Goal: Task Accomplishment & Management: Complete application form

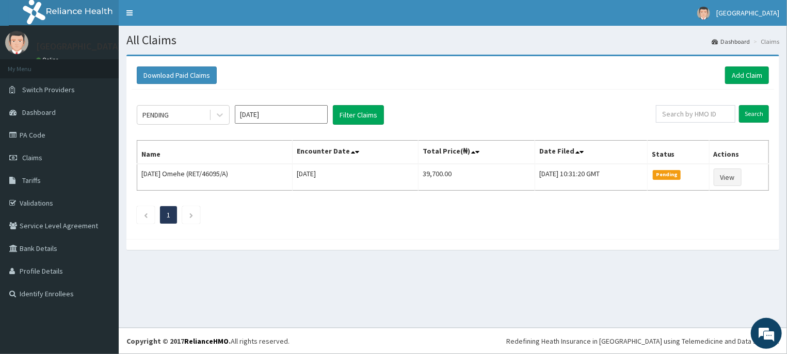
click at [307, 117] on input "Aug 2025" at bounding box center [281, 114] width 93 height 19
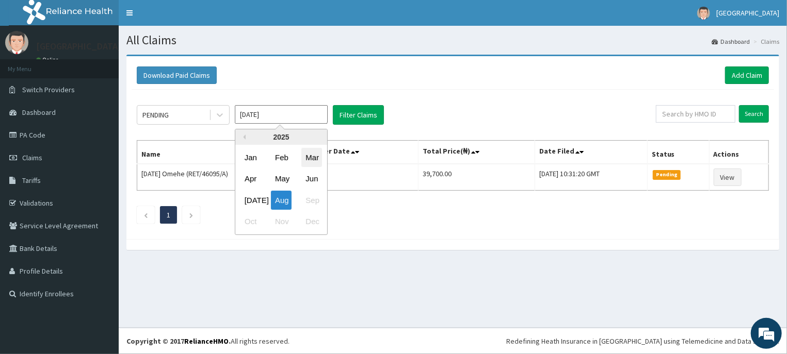
click at [313, 153] on div "Mar" at bounding box center [311, 157] width 21 height 19
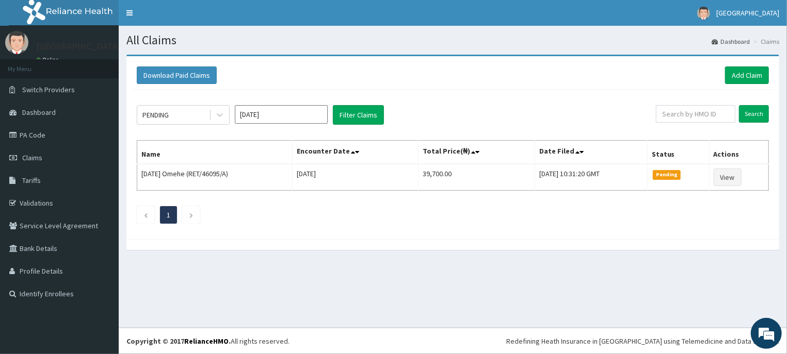
type input "Mar 2025"
click at [360, 118] on button "Filter Claims" at bounding box center [358, 115] width 51 height 20
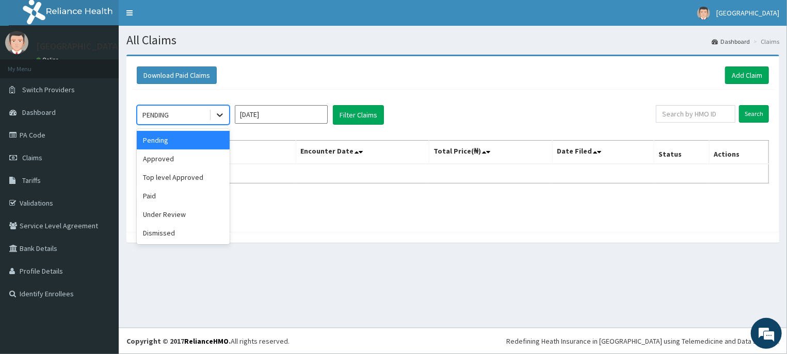
click at [217, 116] on icon at bounding box center [220, 115] width 10 height 10
click at [204, 153] on div "Approved" at bounding box center [183, 159] width 93 height 19
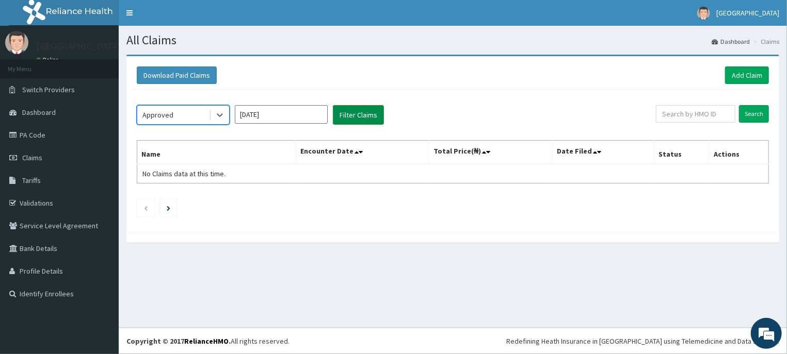
click at [350, 119] on button "Filter Claims" at bounding box center [358, 115] width 51 height 20
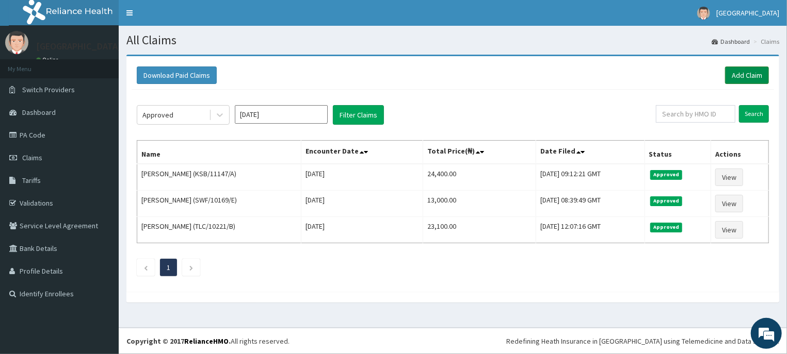
click at [743, 71] on link "Add Claim" at bounding box center [747, 76] width 44 height 18
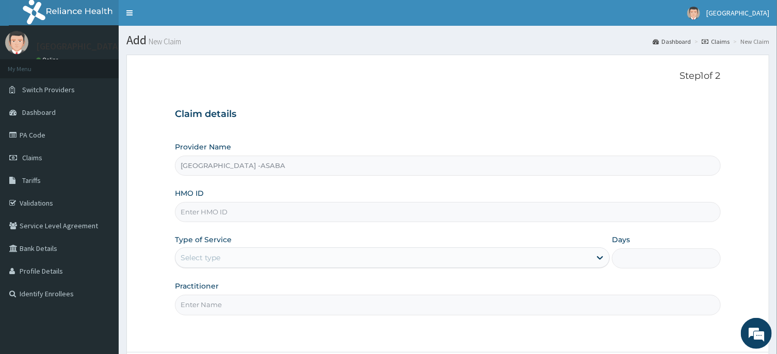
click at [434, 199] on div "HMO ID" at bounding box center [447, 205] width 545 height 34
click at [436, 209] on input "HMO ID" at bounding box center [447, 212] width 545 height 20
type input "KSB/11323/A"
click at [519, 266] on div "Select type" at bounding box center [382, 258] width 415 height 17
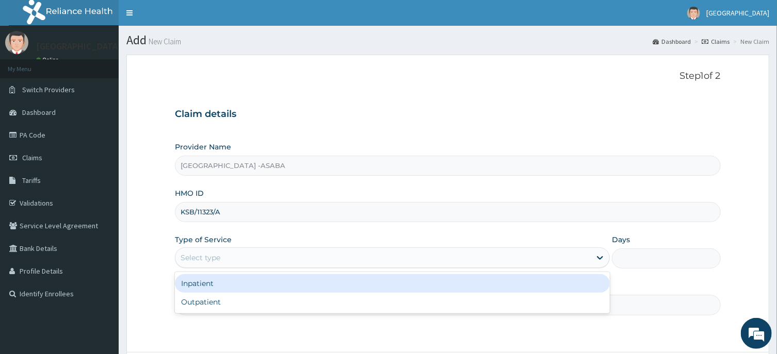
click at [503, 266] on div "Select type" at bounding box center [382, 258] width 415 height 17
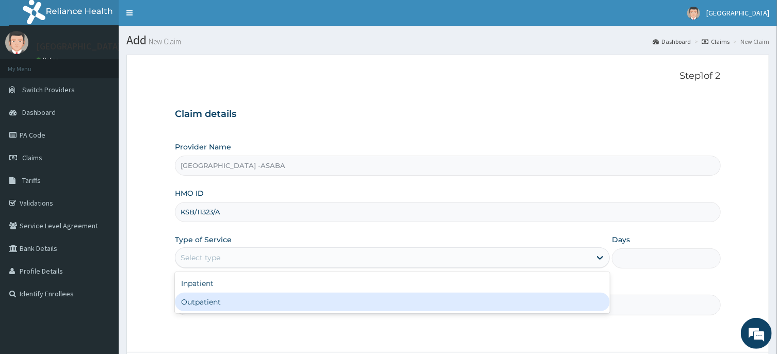
click at [486, 297] on div "Outpatient" at bounding box center [392, 302] width 435 height 19
type input "1"
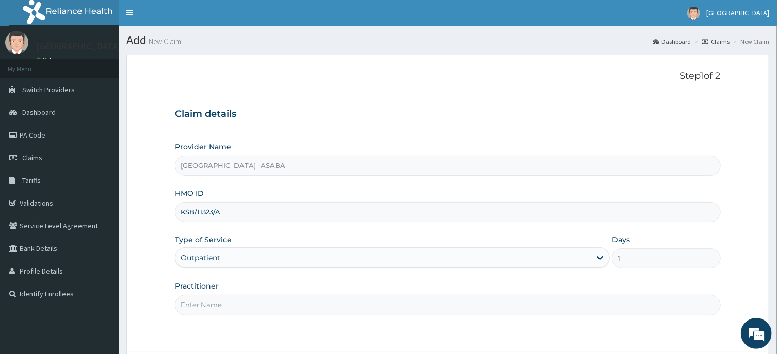
click at [482, 306] on input "Practitioner" at bounding box center [447, 305] width 545 height 20
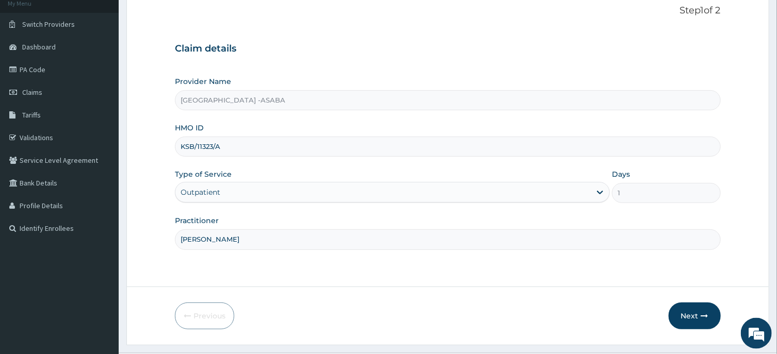
scroll to position [91, 0]
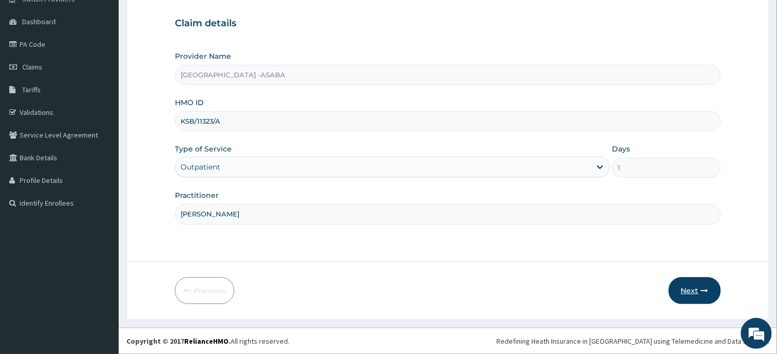
type input "DR BRUNO"
click at [694, 291] on button "Next" at bounding box center [695, 291] width 52 height 27
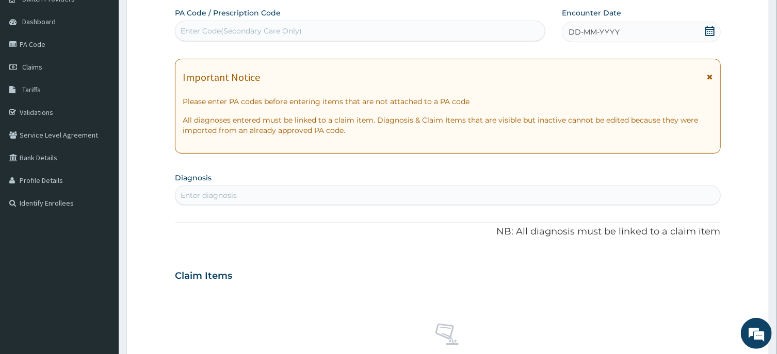
click at [406, 40] on div "Enter Code(Secondary Care Only)" at bounding box center [360, 31] width 370 height 21
type input "PA/8735A5"
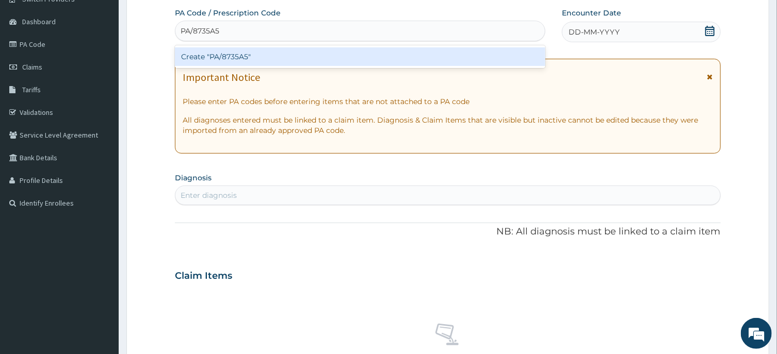
click at [399, 59] on div "Create "PA/8735A5"" at bounding box center [360, 56] width 370 height 19
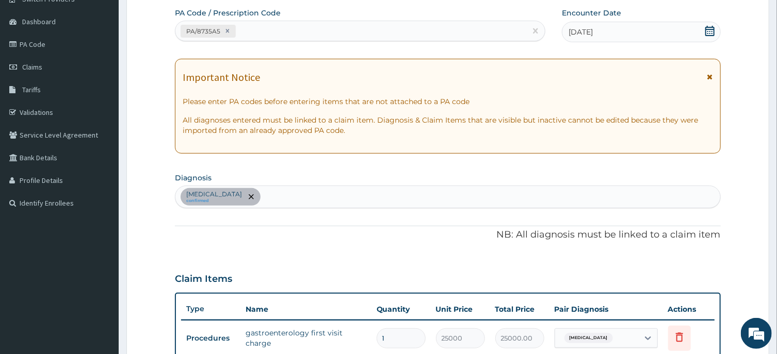
scroll to position [339, 0]
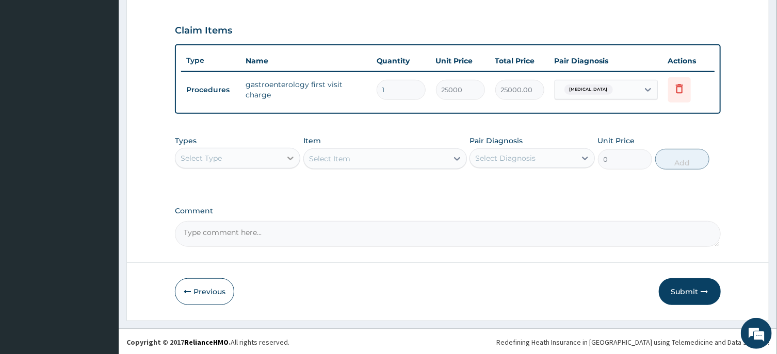
click at [286, 155] on icon at bounding box center [290, 158] width 10 height 10
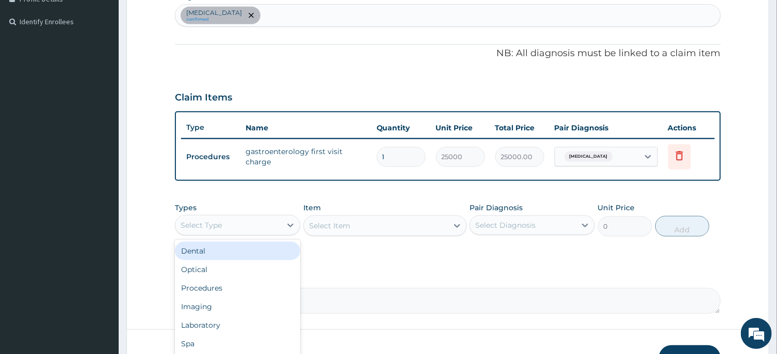
scroll to position [328, 0]
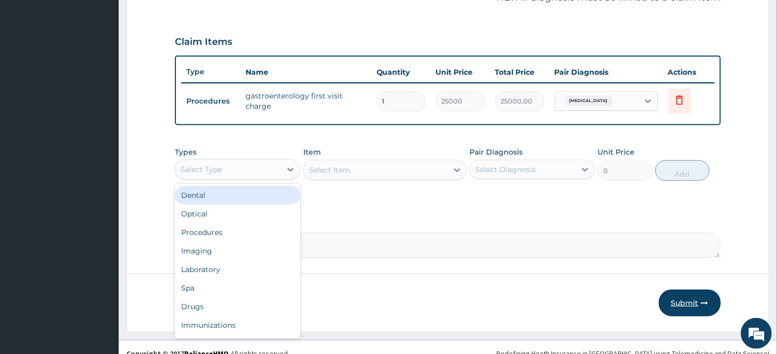
click at [691, 299] on button "Submit" at bounding box center [690, 303] width 62 height 27
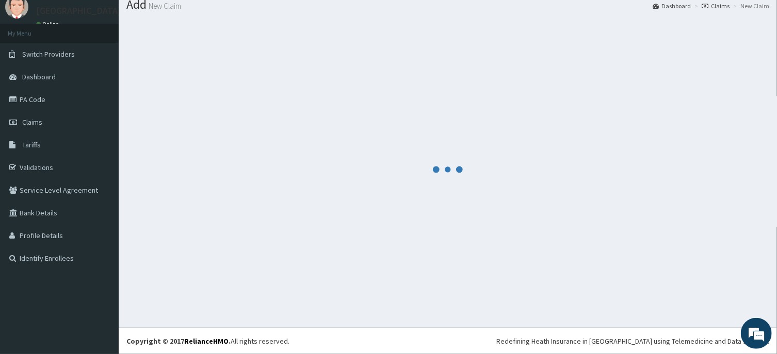
scroll to position [36, 0]
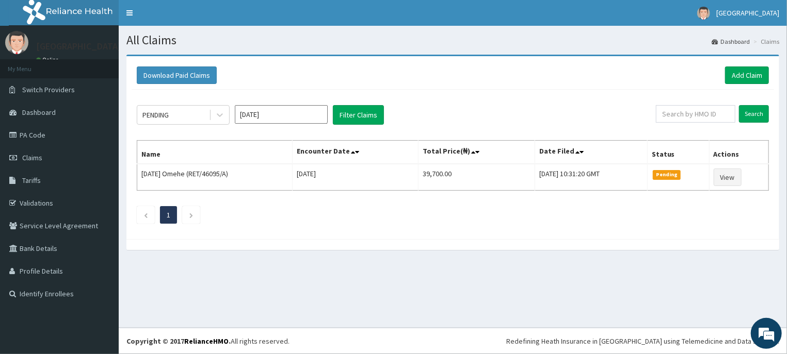
click at [295, 112] on input "[DATE]" at bounding box center [281, 114] width 93 height 19
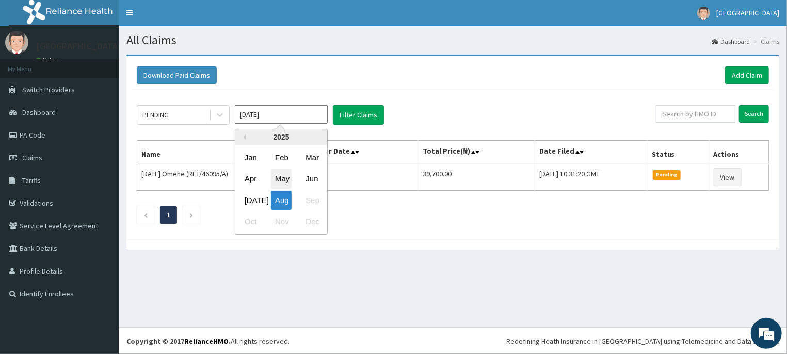
click at [282, 175] on div "May" at bounding box center [281, 179] width 21 height 19
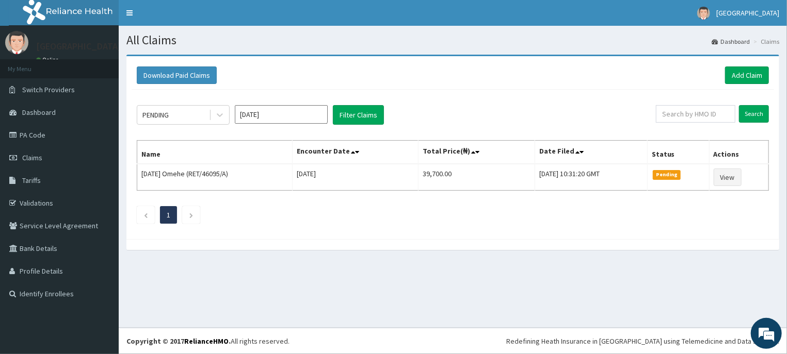
type input "May 2025"
click at [364, 112] on button "Filter Claims" at bounding box center [358, 115] width 51 height 20
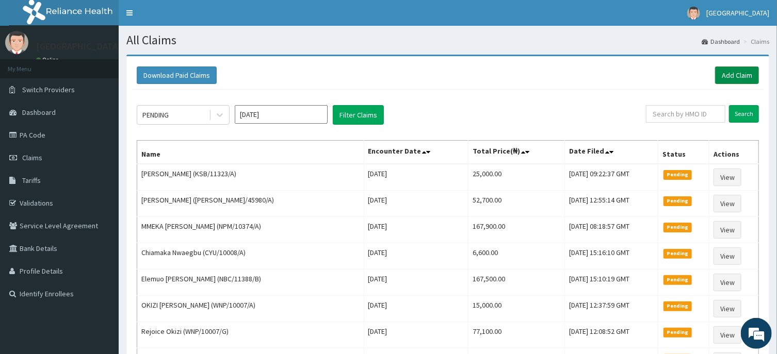
click at [725, 74] on link "Add Claim" at bounding box center [737, 76] width 44 height 18
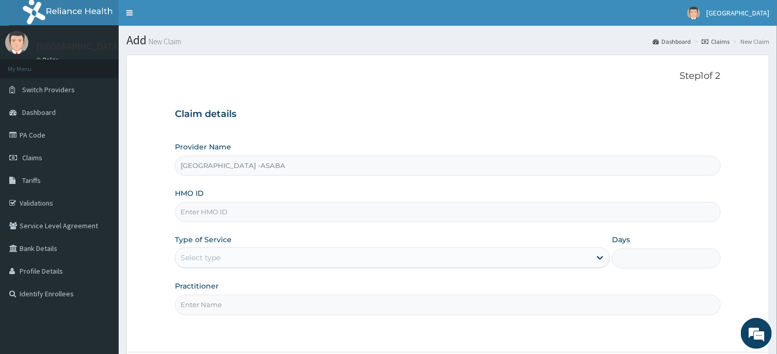
click at [387, 218] on input "HMO ID" at bounding box center [447, 212] width 545 height 20
type input "KSB/11323/A"
click at [556, 262] on div "Select type" at bounding box center [382, 258] width 415 height 17
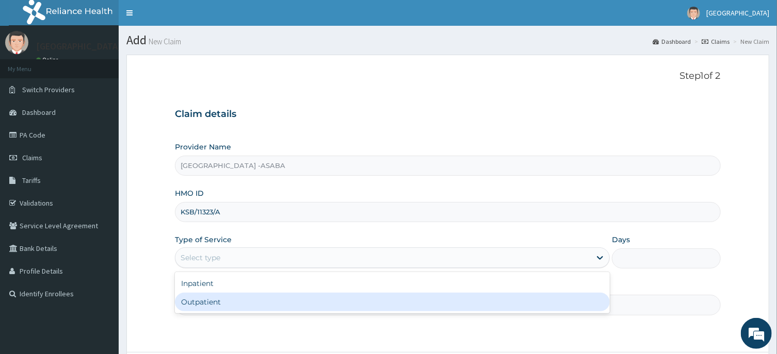
click at [492, 304] on div "Outpatient" at bounding box center [392, 302] width 435 height 19
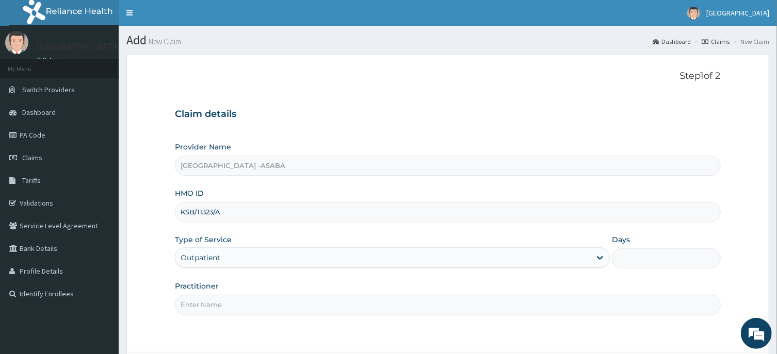
type input "1"
click at [543, 304] on input "Practitioner" at bounding box center [447, 305] width 545 height 20
click at [530, 306] on input "Practitioner" at bounding box center [447, 305] width 545 height 20
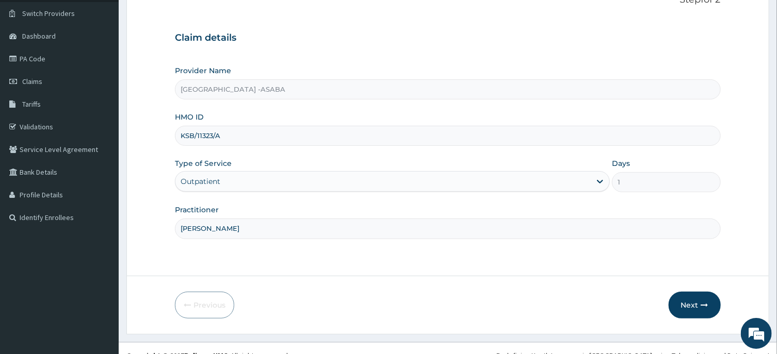
scroll to position [91, 0]
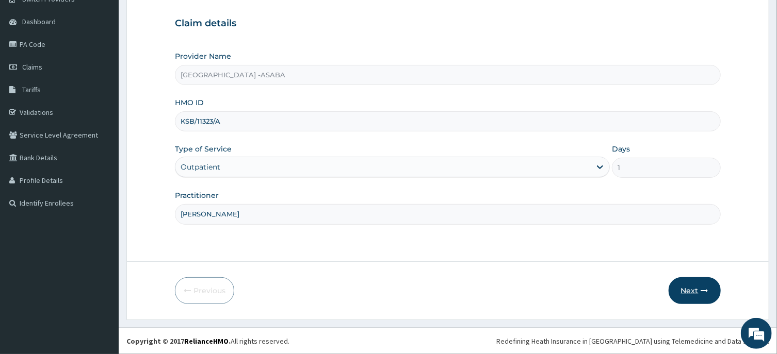
type input "DR BRUNO"
click at [700, 291] on button "Next" at bounding box center [695, 291] width 52 height 27
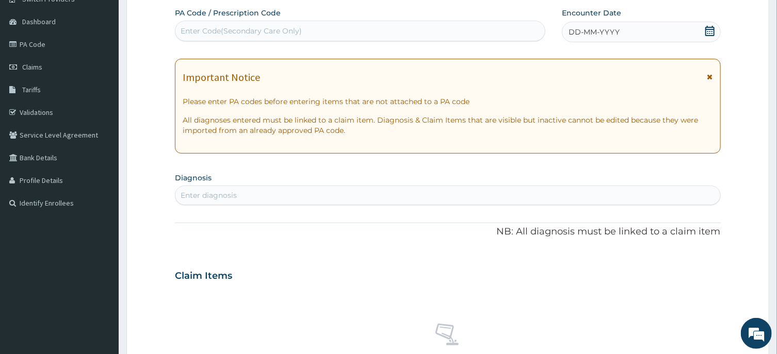
click at [456, 28] on div "Enter Code(Secondary Care Only)" at bounding box center [359, 31] width 369 height 17
type input "PA/713C47"
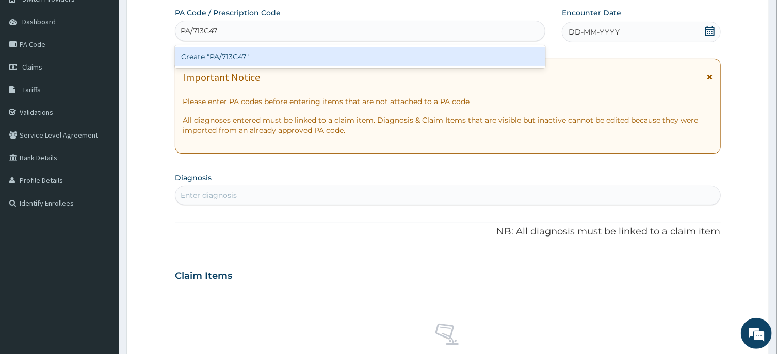
click at [459, 55] on div "Create "PA/713C47"" at bounding box center [360, 56] width 370 height 19
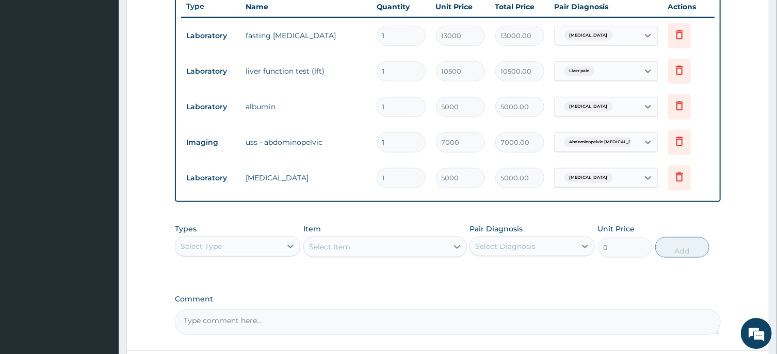
scroll to position [482, 0]
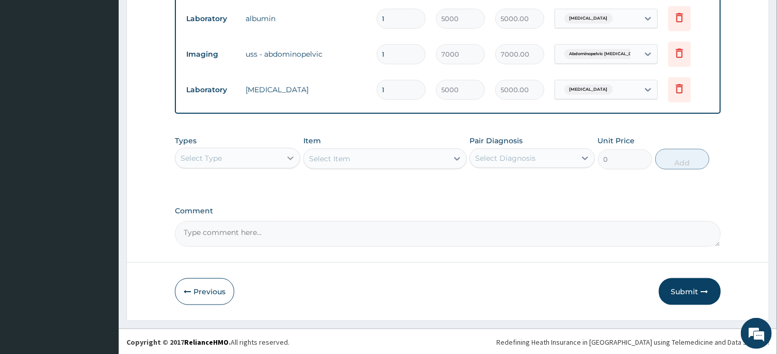
click at [287, 151] on div at bounding box center [290, 158] width 19 height 19
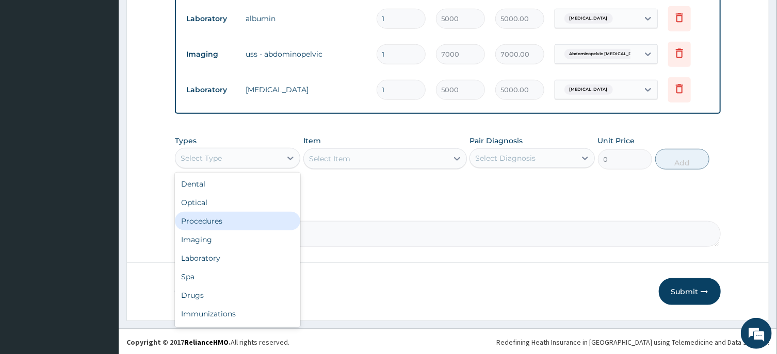
click at [255, 217] on div "Procedures" at bounding box center [237, 221] width 125 height 19
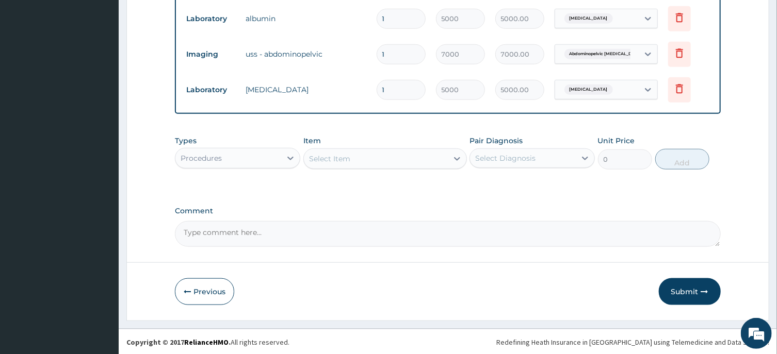
click at [352, 159] on div "Select Item" at bounding box center [376, 159] width 144 height 17
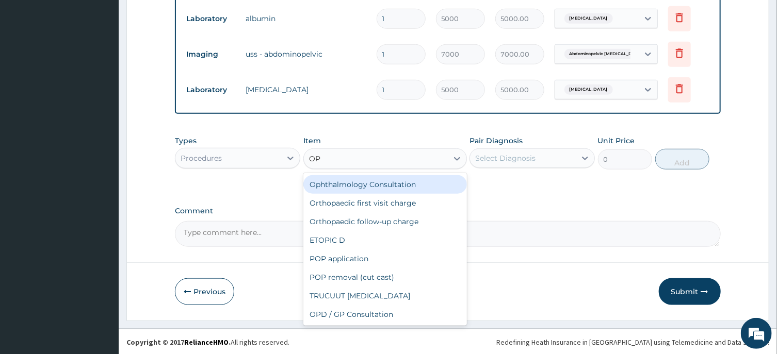
type input "OPD"
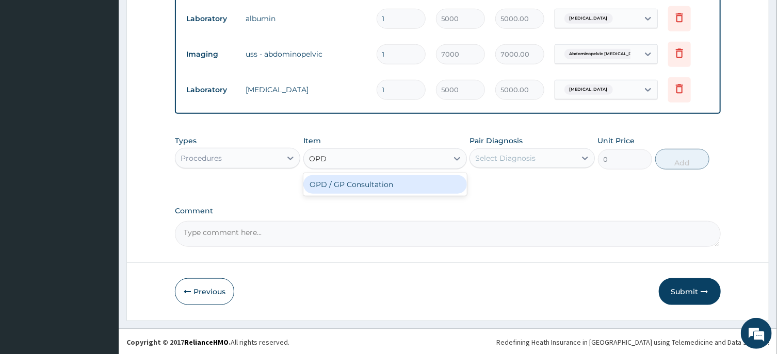
click at [389, 187] on div "OPD / GP Consultation" at bounding box center [385, 184] width 164 height 19
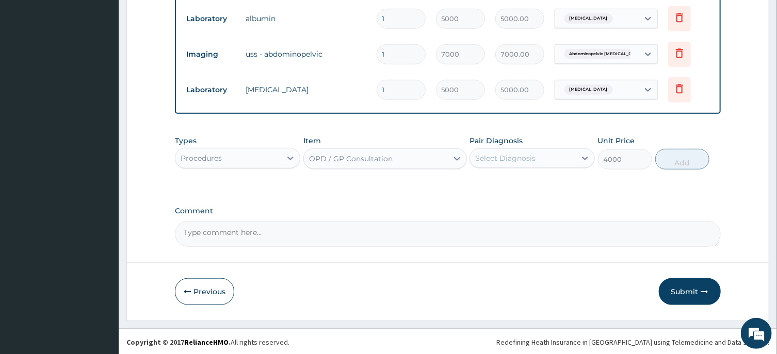
type input "4000"
click at [502, 155] on div "Select Diagnosis" at bounding box center [505, 158] width 60 height 10
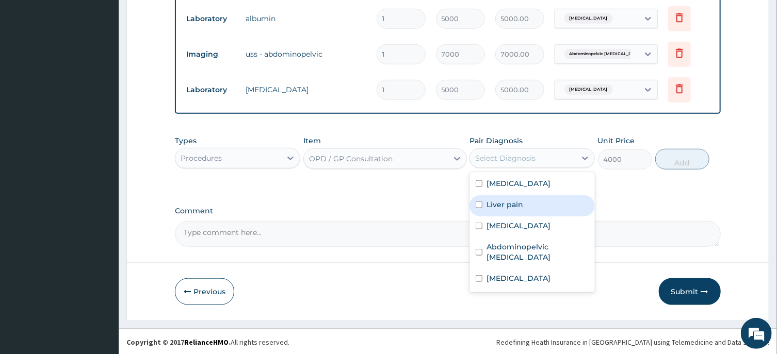
click at [504, 207] on label "Liver pain" at bounding box center [505, 205] width 37 height 10
checkbox input "true"
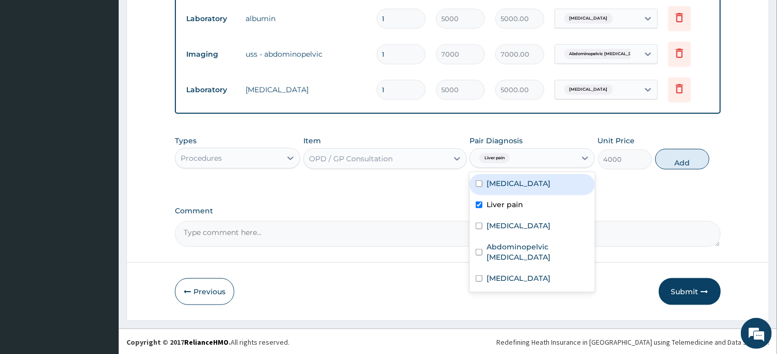
click at [542, 181] on label "Hyperlipidemia" at bounding box center [519, 184] width 64 height 10
checkbox input "true"
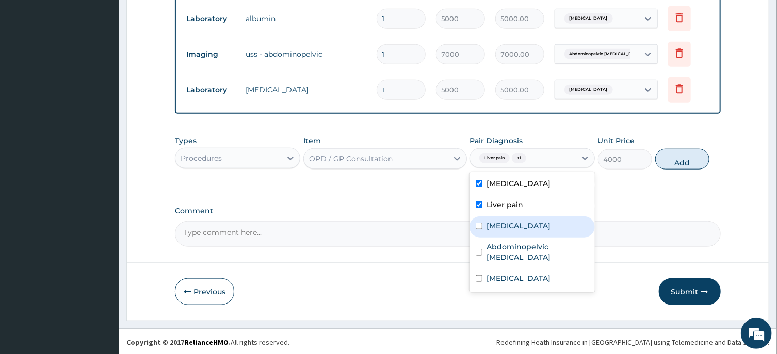
click at [544, 225] on div "Albuminuria" at bounding box center [532, 227] width 125 height 21
checkbox input "true"
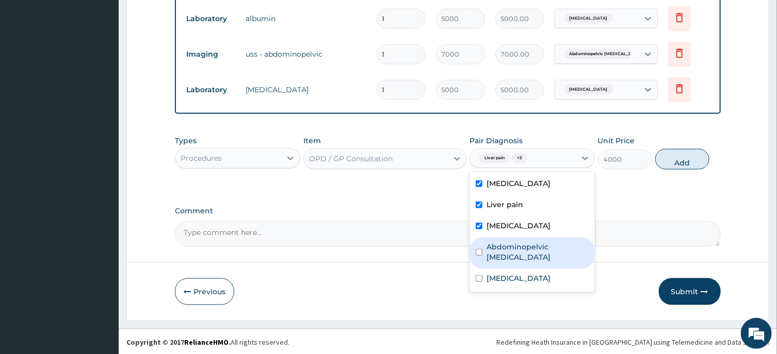
click at [549, 242] on label "Abdominopelvic abscess" at bounding box center [538, 252] width 102 height 21
checkbox input "true"
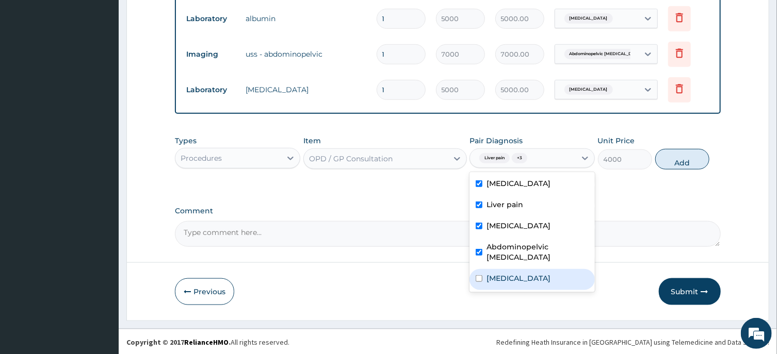
click at [545, 269] on div "Proteinuria" at bounding box center [532, 279] width 125 height 21
checkbox input "true"
click at [681, 156] on button "Add" at bounding box center [682, 159] width 55 height 21
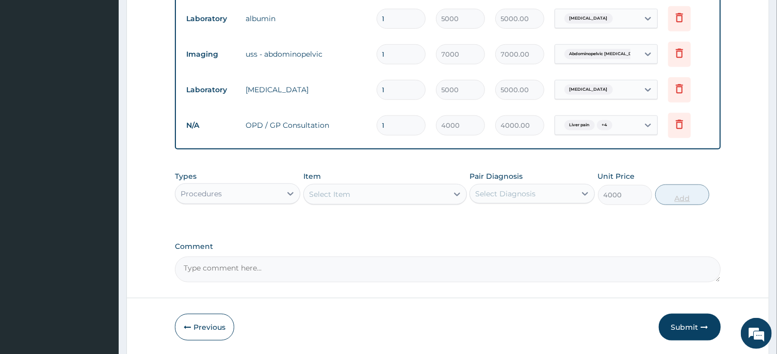
type input "0"
click at [690, 325] on button "Submit" at bounding box center [690, 327] width 62 height 27
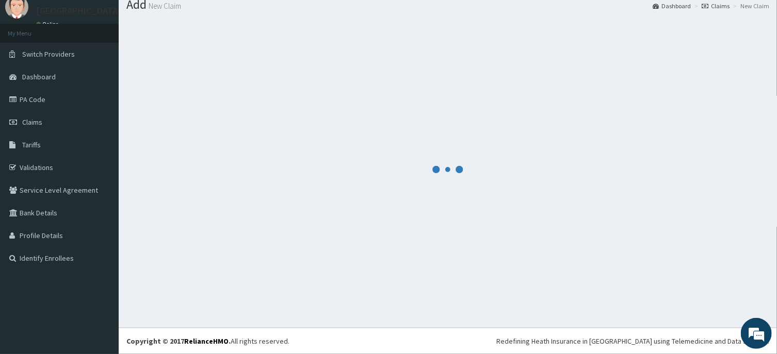
scroll to position [36, 0]
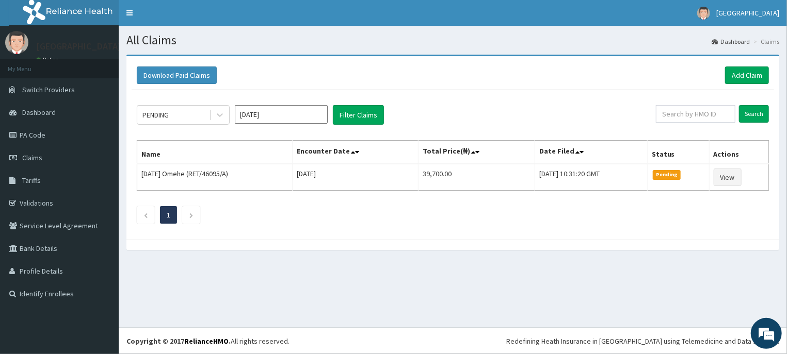
click at [306, 116] on input "[DATE]" at bounding box center [281, 114] width 93 height 19
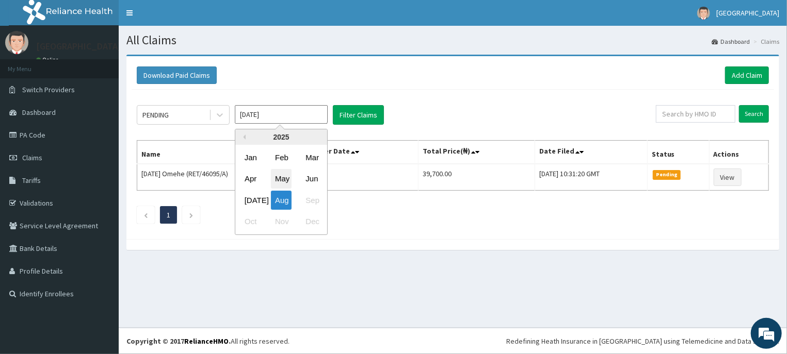
click at [289, 179] on div "May" at bounding box center [281, 179] width 21 height 19
type input "[DATE]"
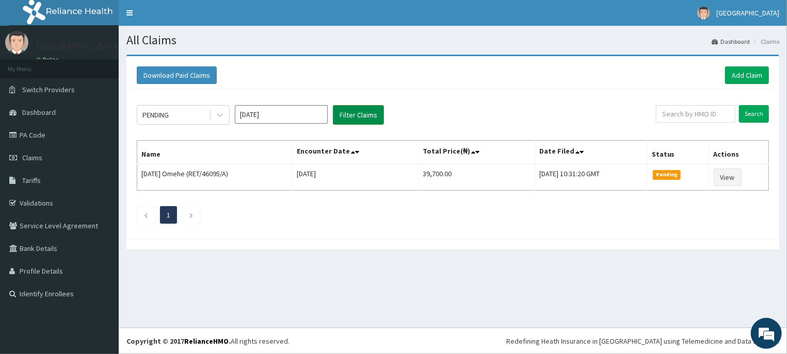
click at [357, 110] on button "Filter Claims" at bounding box center [358, 115] width 51 height 20
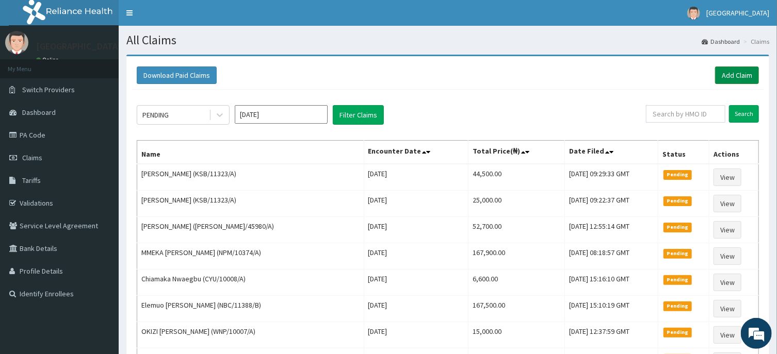
click at [737, 74] on link "Add Claim" at bounding box center [737, 76] width 44 height 18
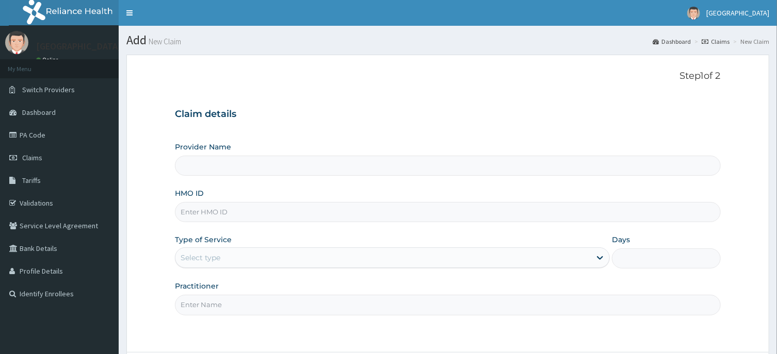
type input "[GEOGRAPHIC_DATA] -ASABA"
click at [412, 215] on input "HMO ID" at bounding box center [447, 212] width 545 height 20
type input "WTC/10078/A"
click at [479, 253] on div "Select type" at bounding box center [382, 258] width 415 height 17
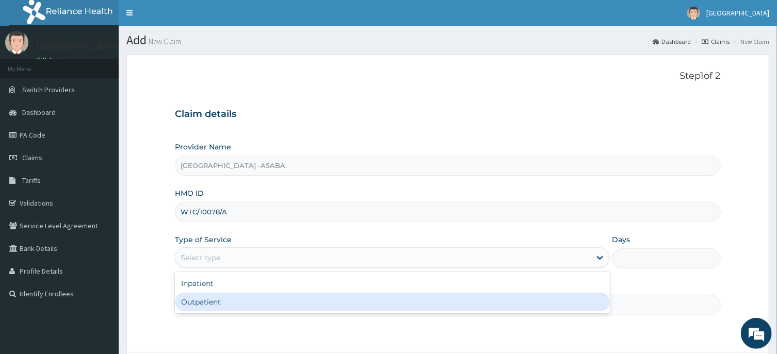
click at [455, 301] on div "Outpatient" at bounding box center [392, 302] width 435 height 19
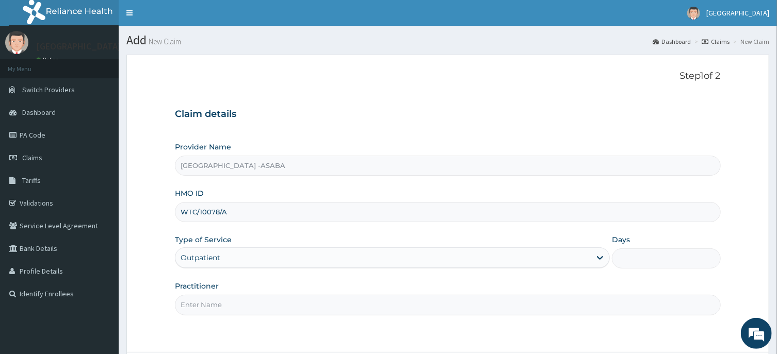
type input "1"
click at [439, 302] on input "Practitioner" at bounding box center [447, 305] width 545 height 20
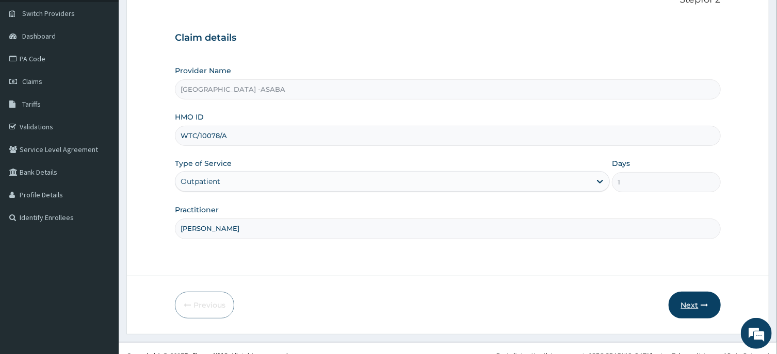
scroll to position [85, 0]
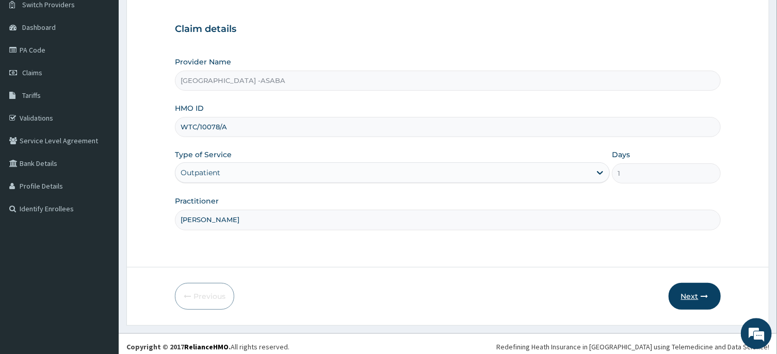
type input "DR BRUNO"
click at [692, 297] on button "Next" at bounding box center [695, 296] width 52 height 27
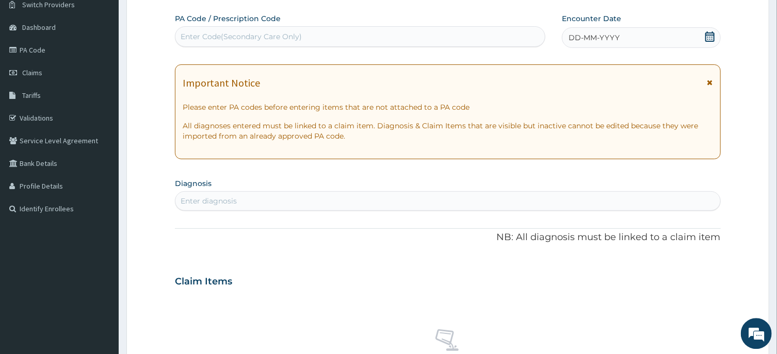
click at [428, 31] on div "Enter Code(Secondary Care Only)" at bounding box center [359, 36] width 369 height 17
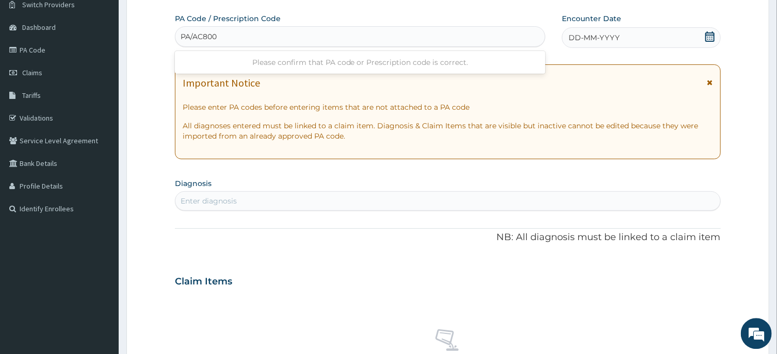
type input "PA/AC800B"
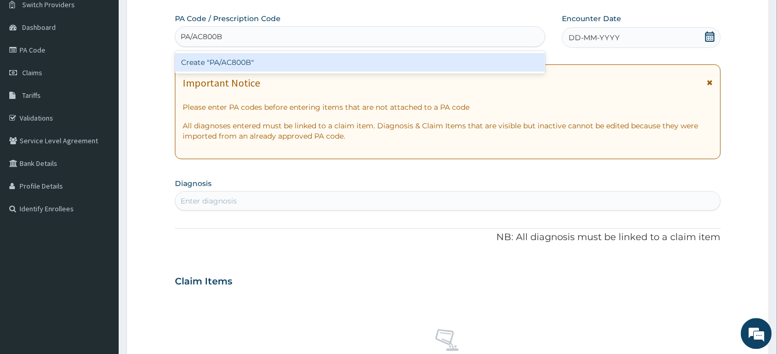
click at [423, 61] on div "Create "PA/AC800B"" at bounding box center [360, 62] width 370 height 19
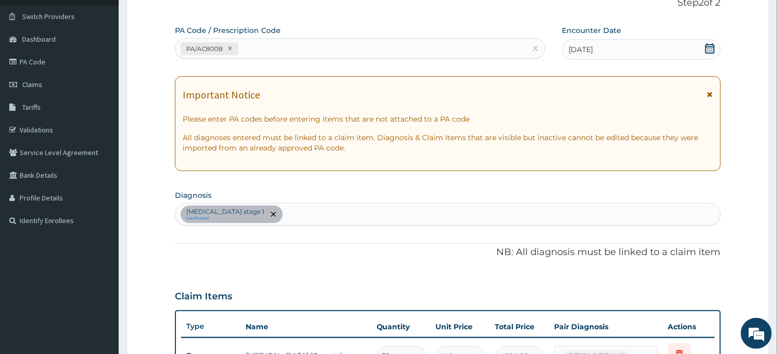
scroll to position [4, 0]
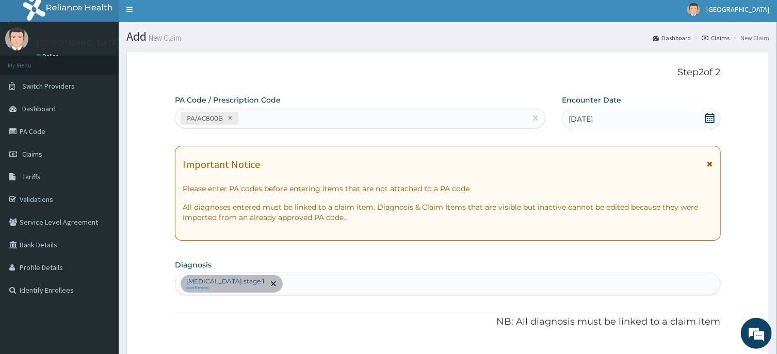
click at [400, 114] on div "PA/AC800B" at bounding box center [350, 118] width 351 height 17
type input "PA/463BC1"
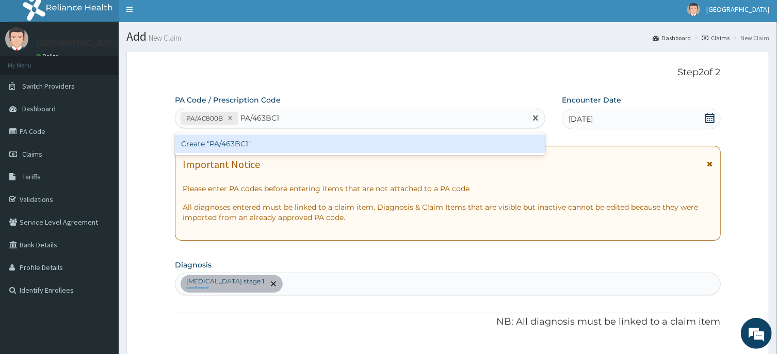
click at [403, 144] on div "Create "PA/463BC1"" at bounding box center [360, 144] width 370 height 19
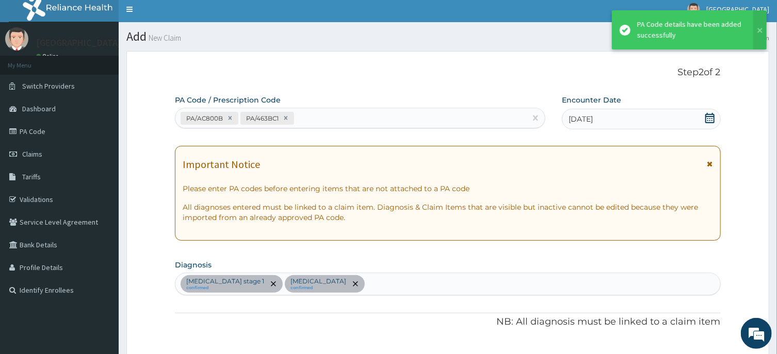
scroll to position [287, 0]
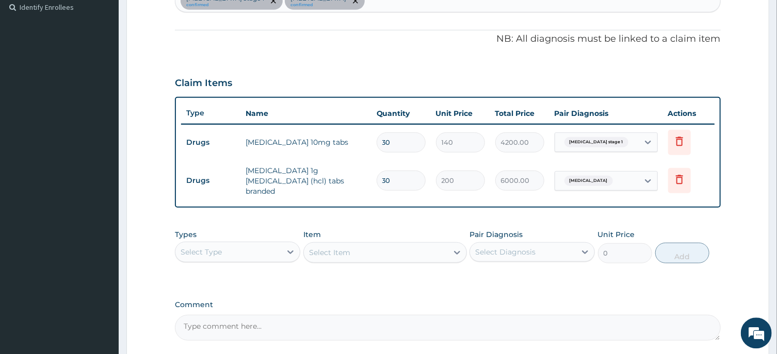
click at [274, 253] on div "Select Type" at bounding box center [228, 252] width 106 height 17
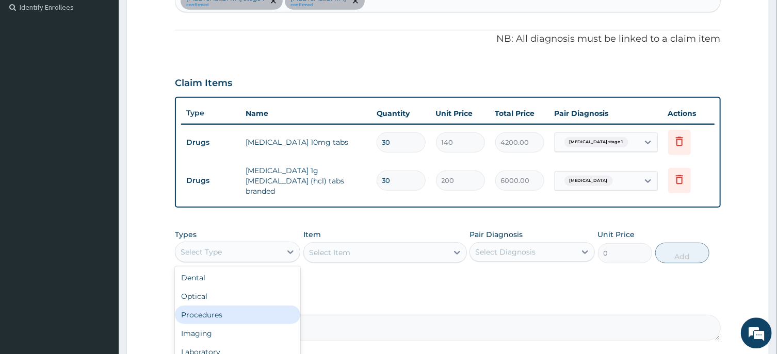
click at [232, 306] on div "Procedures" at bounding box center [237, 315] width 125 height 19
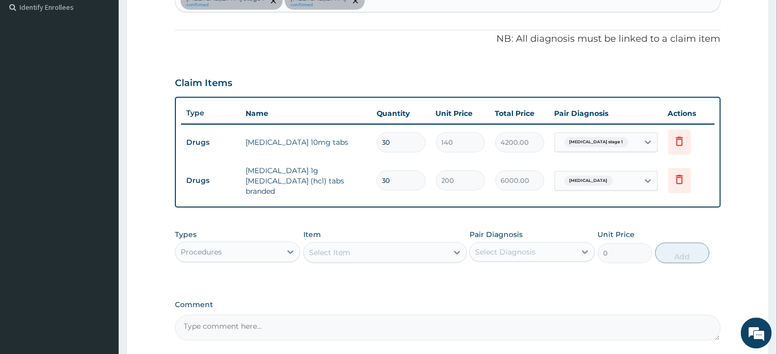
click at [520, 6] on div "PA Code / Prescription Code PA/AC800B PA/463BC1 Encounter Date 06-05-2025 Impor…" at bounding box center [447, 76] width 545 height 529
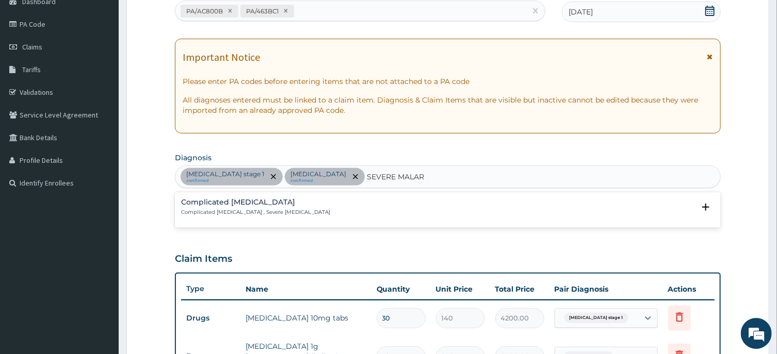
type input "SEVERE MALARI"
click at [241, 203] on h4 "Complicated malaria" at bounding box center [255, 203] width 149 height 8
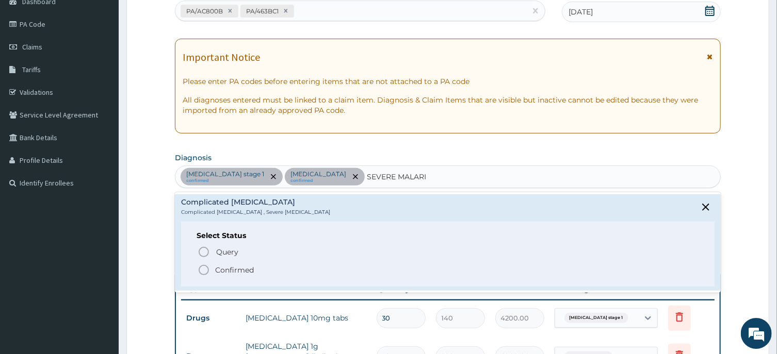
click at [203, 270] on icon "status option filled" at bounding box center [204, 270] width 12 height 12
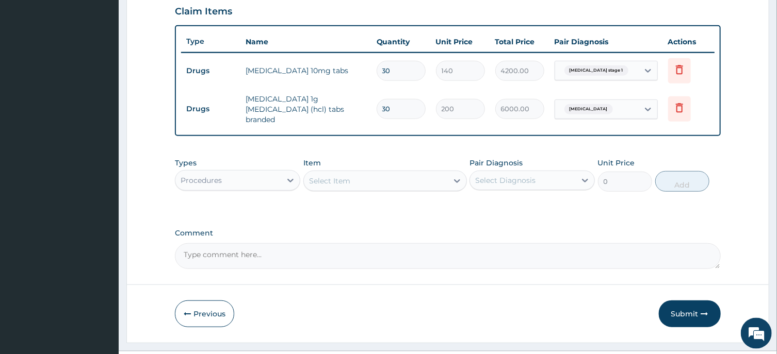
scroll to position [375, 0]
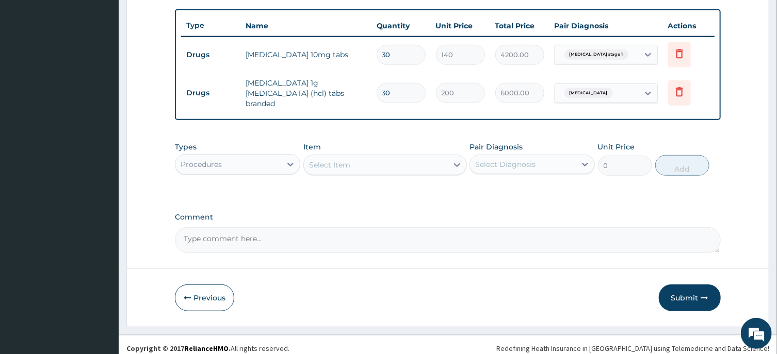
click at [377, 155] on div "Select Item" at bounding box center [385, 165] width 164 height 21
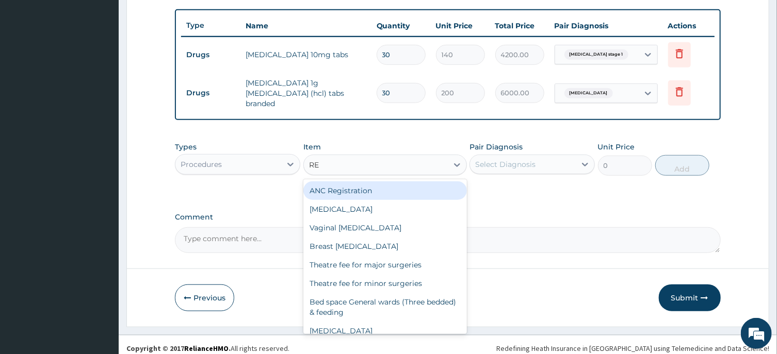
type input "REG"
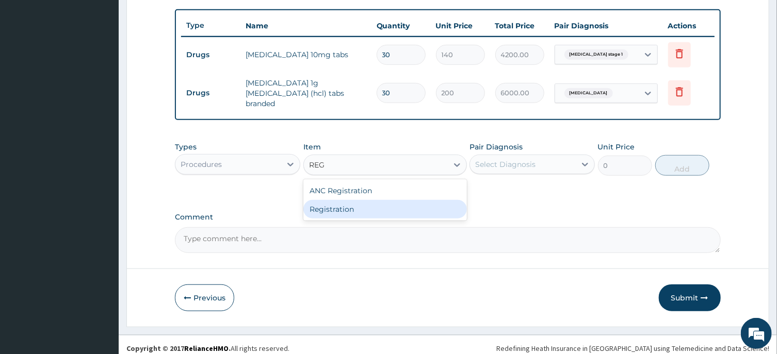
click at [388, 200] on div "Registration" at bounding box center [385, 209] width 164 height 19
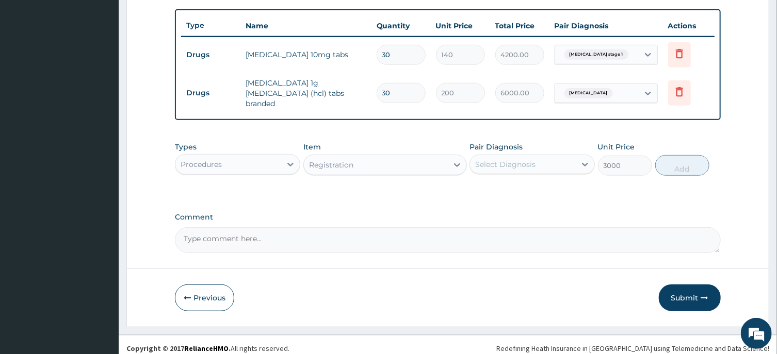
type input "3000"
click at [391, 159] on div "Registration" at bounding box center [376, 165] width 144 height 17
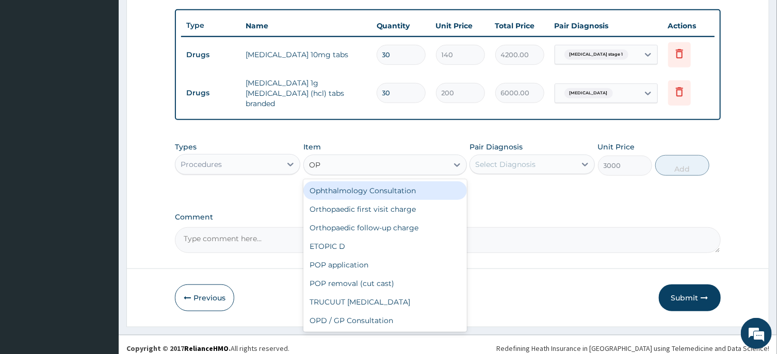
scroll to position [0, 0]
type input "OPD"
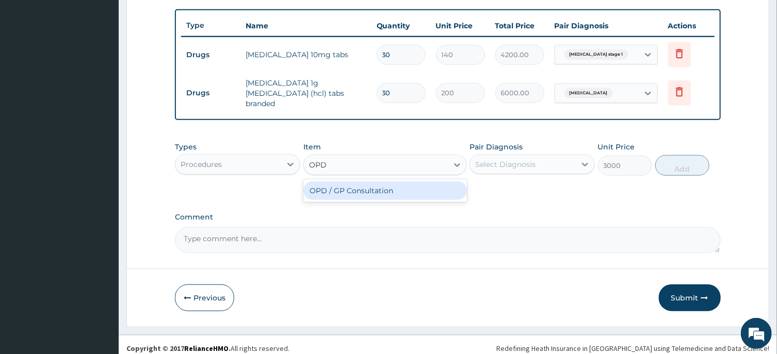
click at [420, 182] on div "OPD / GP Consultation" at bounding box center [385, 191] width 164 height 19
type input "4000"
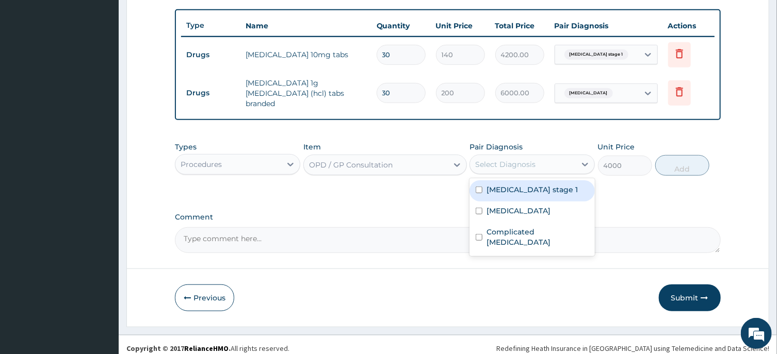
click at [526, 156] on div "Select Diagnosis" at bounding box center [523, 164] width 106 height 17
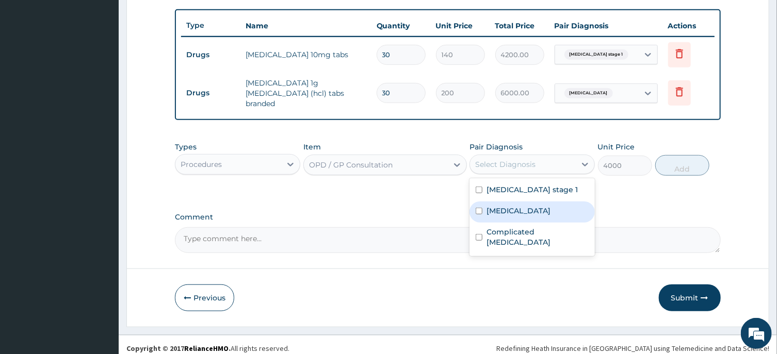
click at [537, 202] on div "Essential hypertension" at bounding box center [532, 212] width 125 height 21
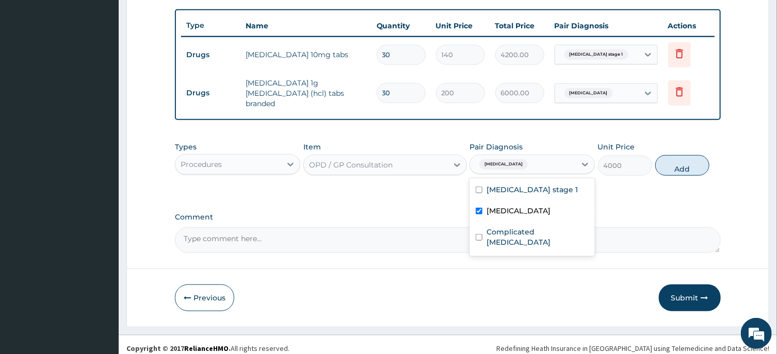
checkbox input "true"
click at [540, 187] on label "Hypertension stage 1" at bounding box center [532, 190] width 91 height 10
checkbox input "true"
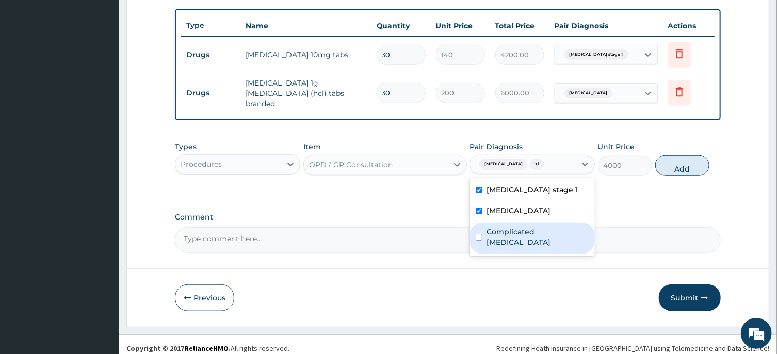
click at [549, 223] on div "Complicated malaria" at bounding box center [532, 238] width 125 height 31
checkbox input "true"
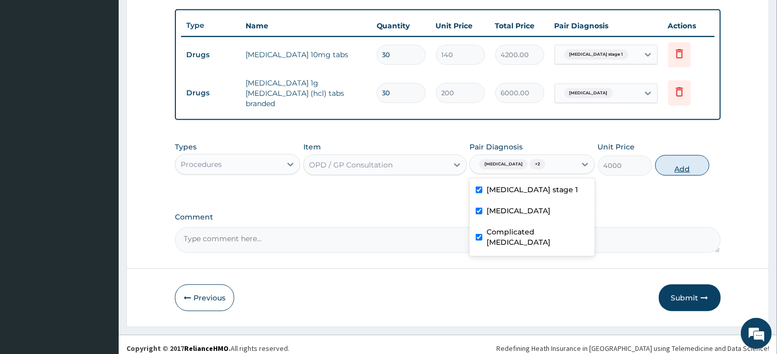
click at [678, 162] on button "Add" at bounding box center [682, 165] width 55 height 21
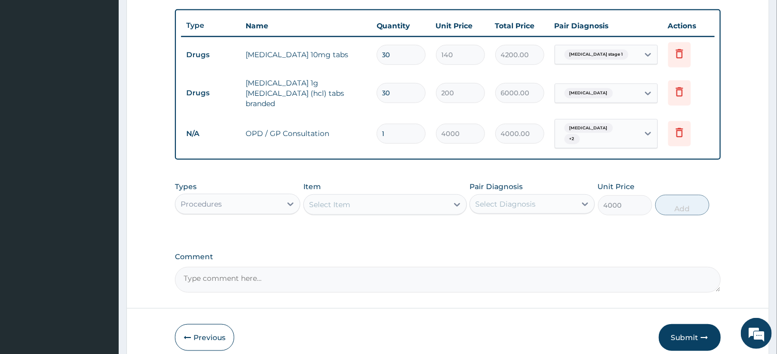
type input "0"
click at [276, 197] on div "Procedures" at bounding box center [228, 204] width 106 height 17
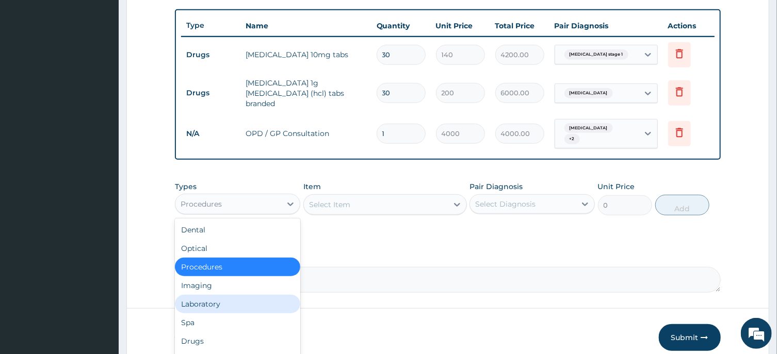
click at [243, 303] on div "Laboratory" at bounding box center [237, 304] width 125 height 19
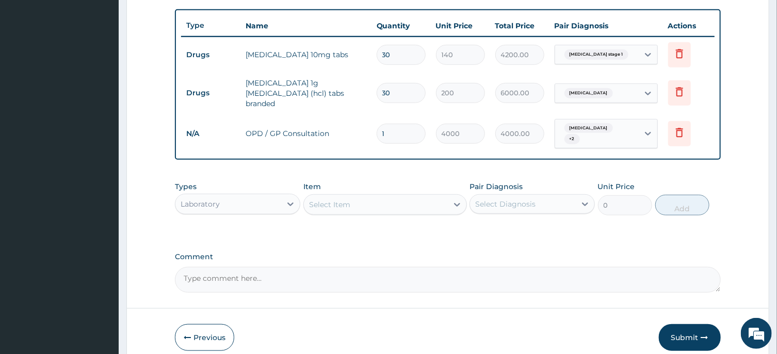
click at [410, 197] on div "Select Item" at bounding box center [376, 205] width 144 height 17
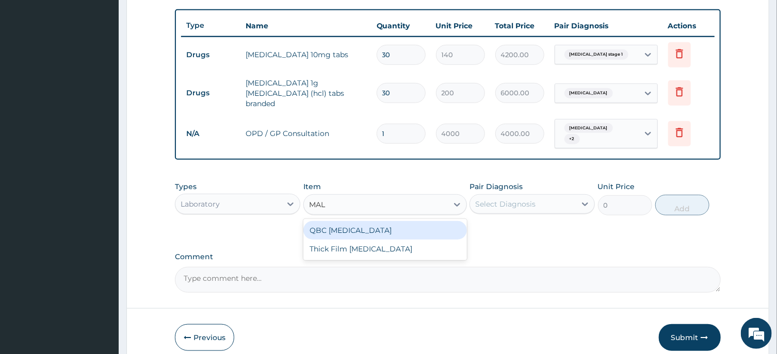
type input "MALA"
click at [424, 221] on div "QBC Malaria" at bounding box center [385, 230] width 164 height 19
type input "2000"
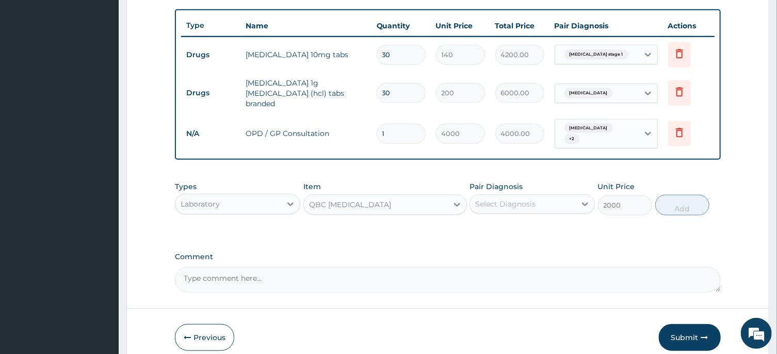
click at [570, 197] on div "Select Diagnosis" at bounding box center [523, 204] width 106 height 17
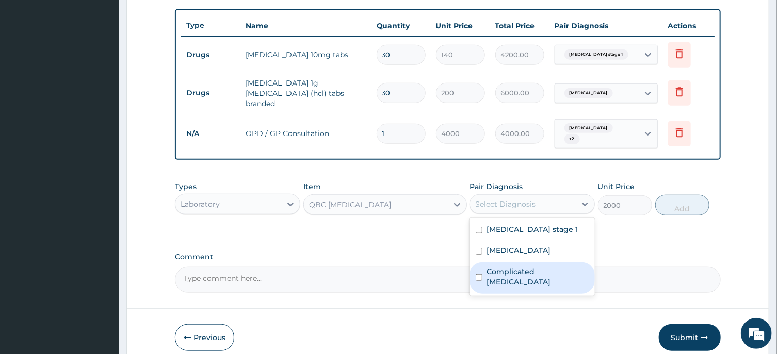
click at [566, 263] on div "Complicated malaria" at bounding box center [532, 278] width 125 height 31
checkbox input "true"
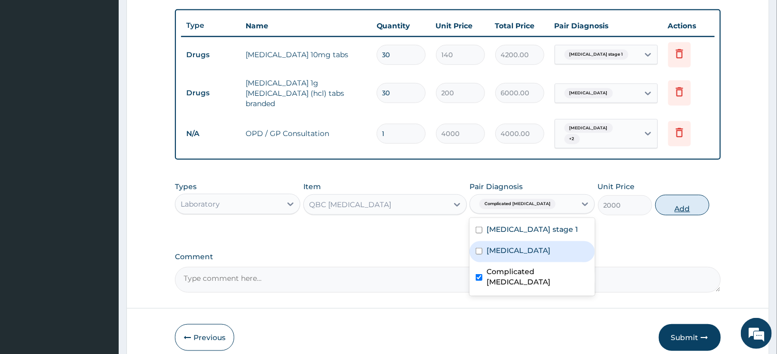
click at [677, 197] on button "Add" at bounding box center [682, 205] width 55 height 21
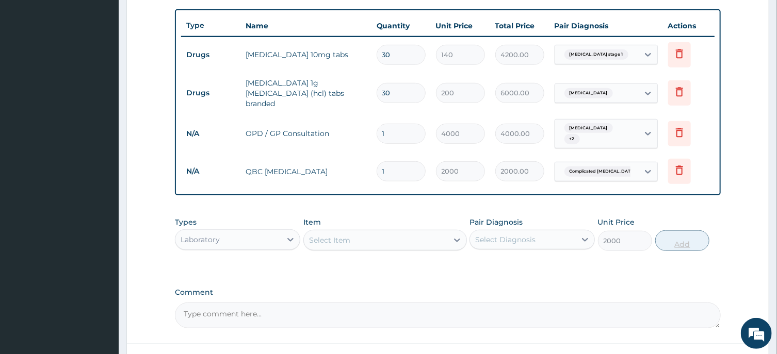
type input "0"
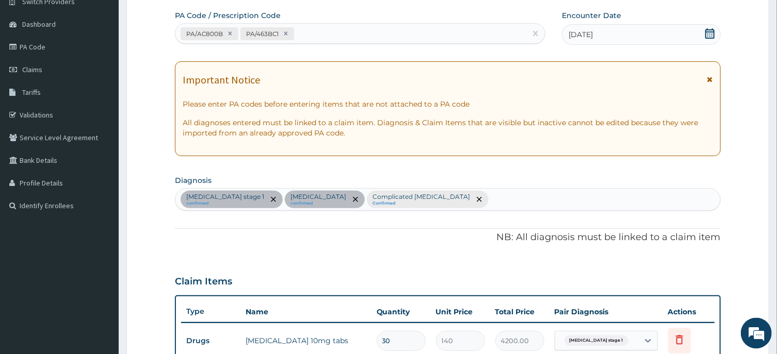
scroll to position [39, 0]
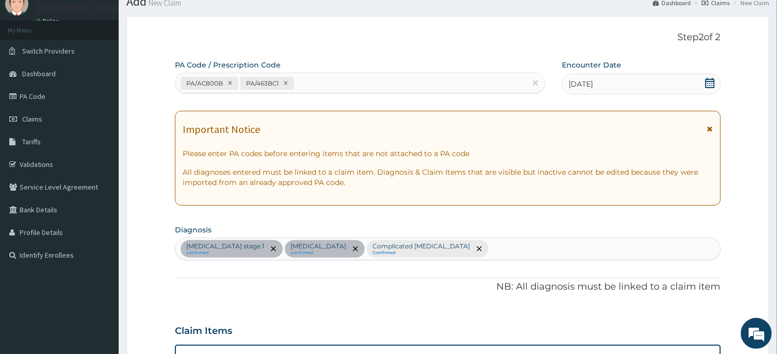
click at [562, 235] on section "Diagnosis Hypertension stage 1 confirmed Essential hypertension confirmed Compl…" at bounding box center [447, 241] width 545 height 38
click at [560, 250] on div "Hypertension stage 1 confirmed Essential hypertension confirmed Complicated mal…" at bounding box center [447, 249] width 544 height 22
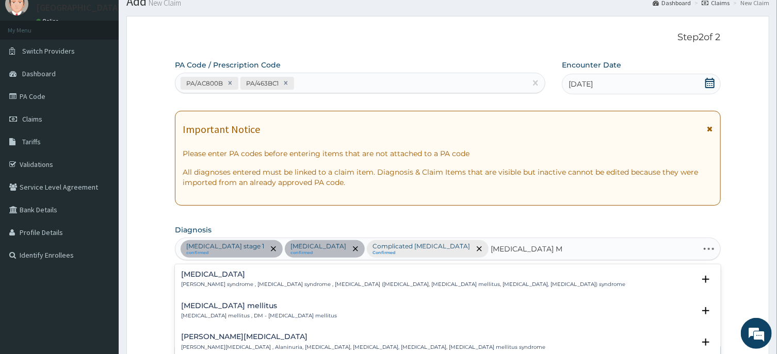
type input "DIABETES MELLITUS"
click at [218, 305] on h4 "Diabetes mellitus" at bounding box center [259, 306] width 156 height 8
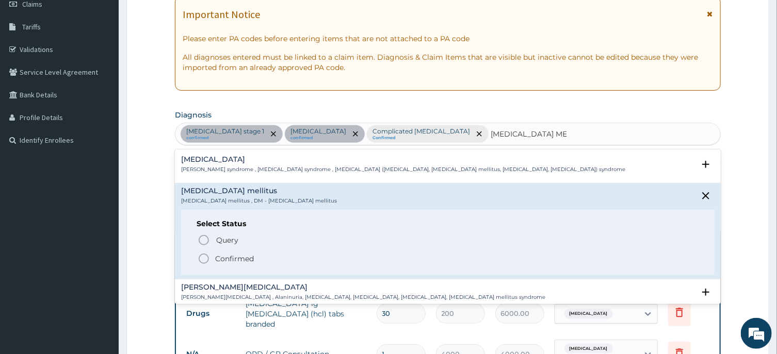
scroll to position [177, 0]
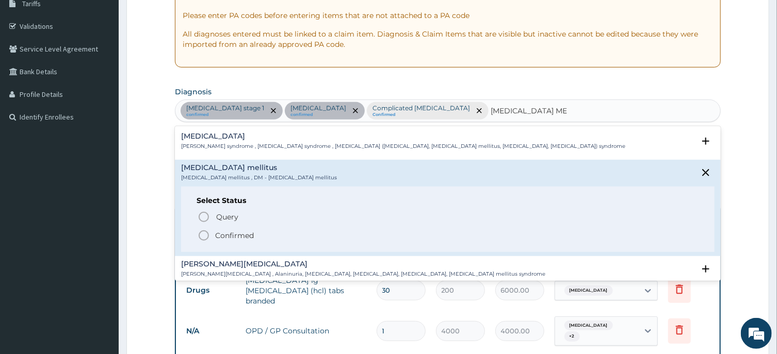
click at [202, 234] on icon "status option filled" at bounding box center [204, 236] width 12 height 12
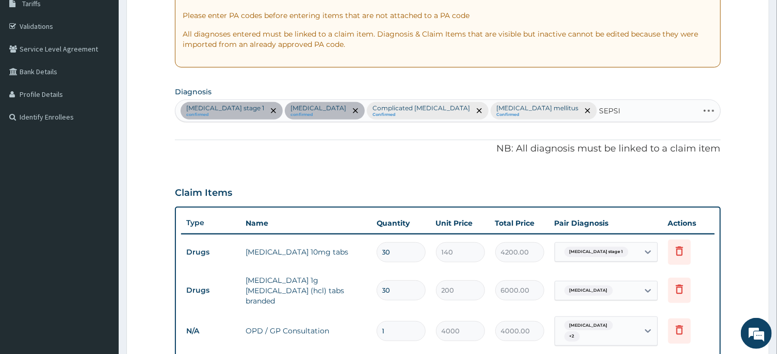
type input "SEPSIS"
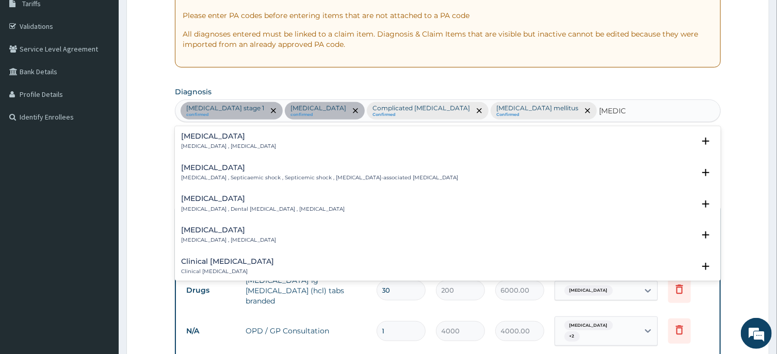
click at [197, 138] on h4 "Sepsis" at bounding box center [228, 137] width 95 height 8
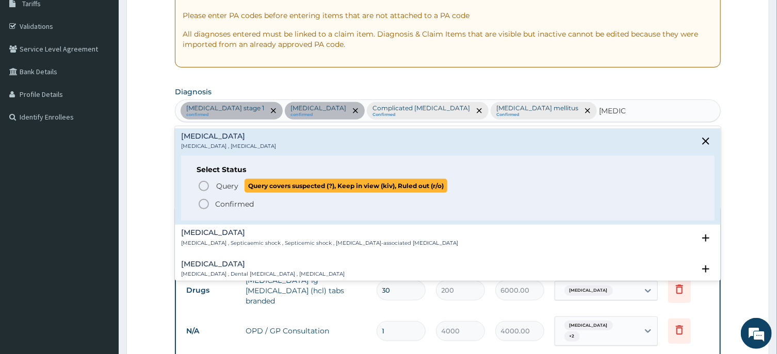
click at [202, 184] on icon "status option query" at bounding box center [204, 186] width 12 height 12
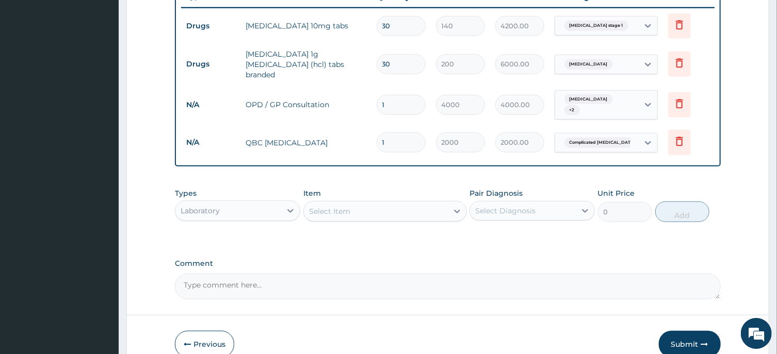
scroll to position [451, 0]
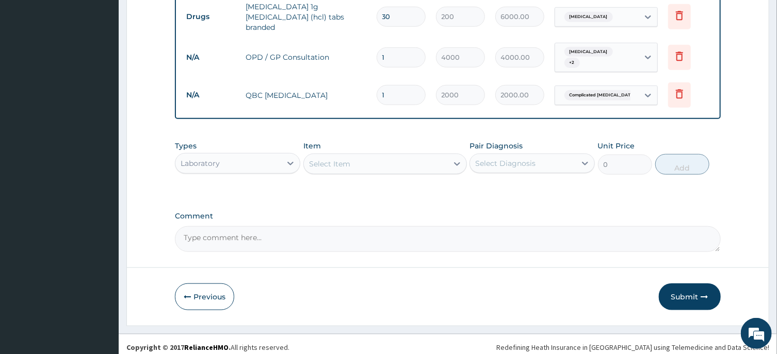
click at [345, 159] on div "Select Item" at bounding box center [329, 164] width 41 height 10
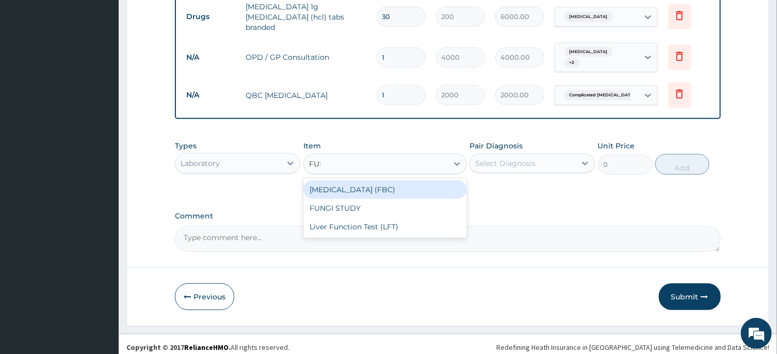
type input "FULL"
click at [395, 191] on div "Full Blood Count (FBC)" at bounding box center [385, 190] width 164 height 19
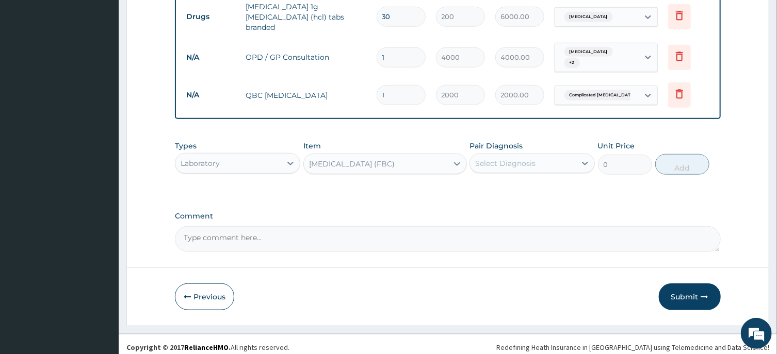
type input "6000"
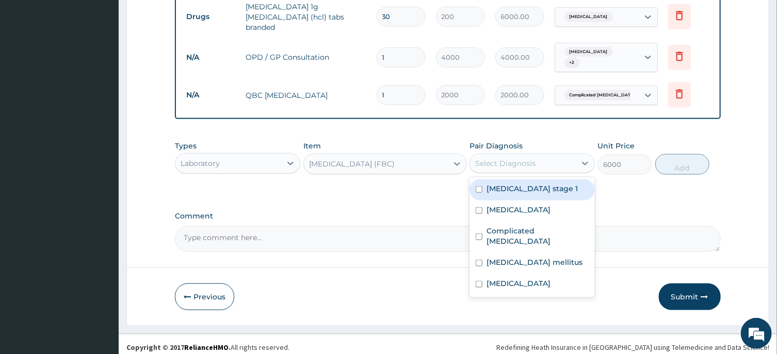
click at [546, 155] on div "Select Diagnosis" at bounding box center [523, 163] width 106 height 17
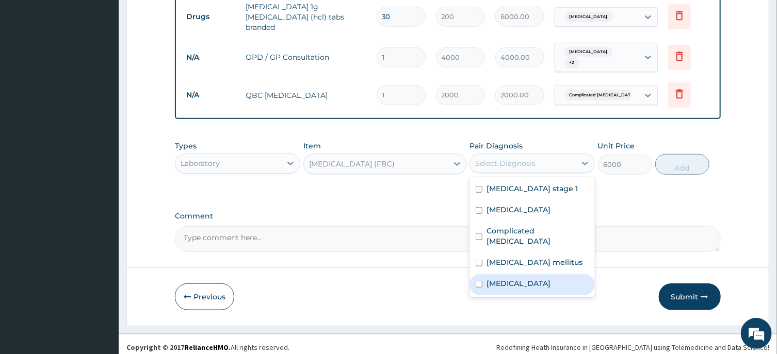
click at [554, 274] on div "Sepsis" at bounding box center [532, 284] width 125 height 21
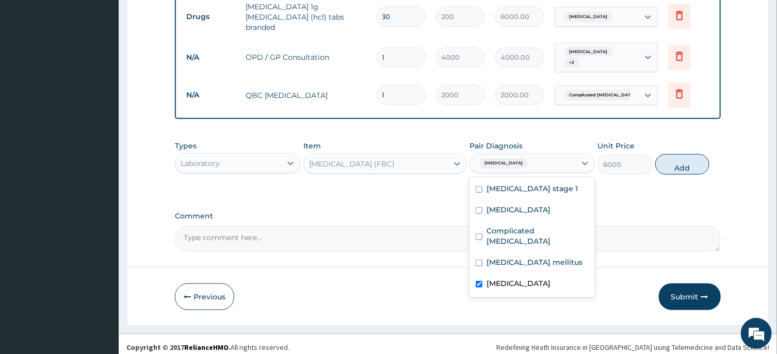
checkbox input "true"
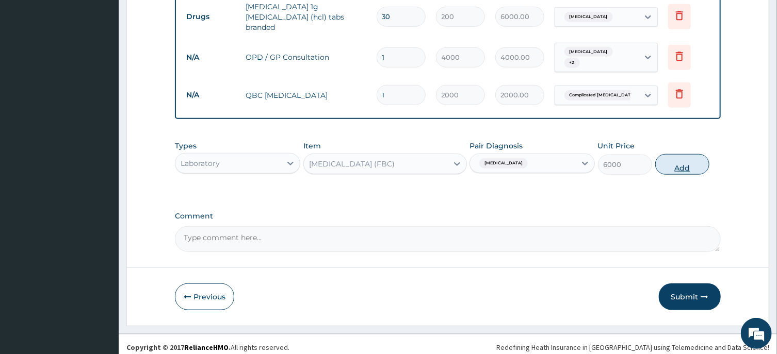
click at [678, 157] on button "Add" at bounding box center [682, 164] width 55 height 21
type input "0"
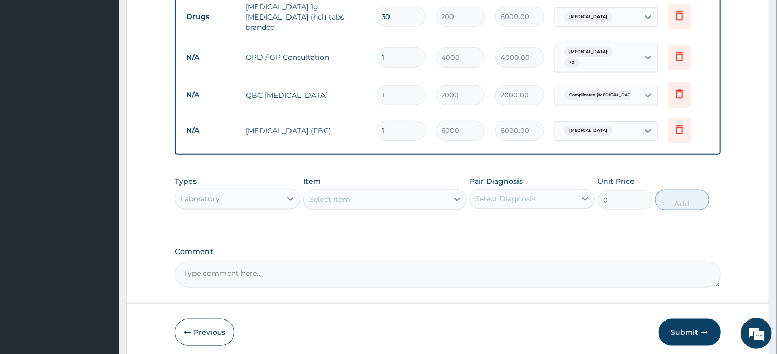
click at [411, 191] on div "Select Item" at bounding box center [376, 199] width 144 height 17
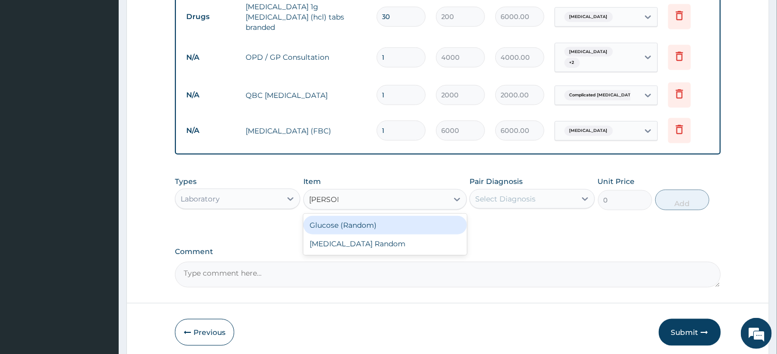
type input "RANDOM"
click at [423, 217] on div "Glucose (Random)" at bounding box center [385, 225] width 164 height 19
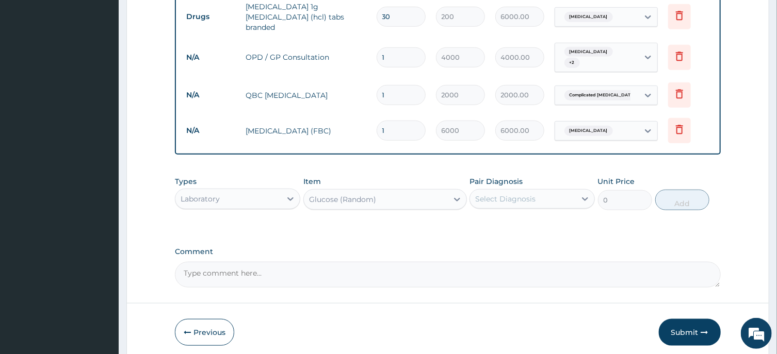
type input "1800"
click at [561, 191] on div "Select Diagnosis" at bounding box center [523, 199] width 106 height 17
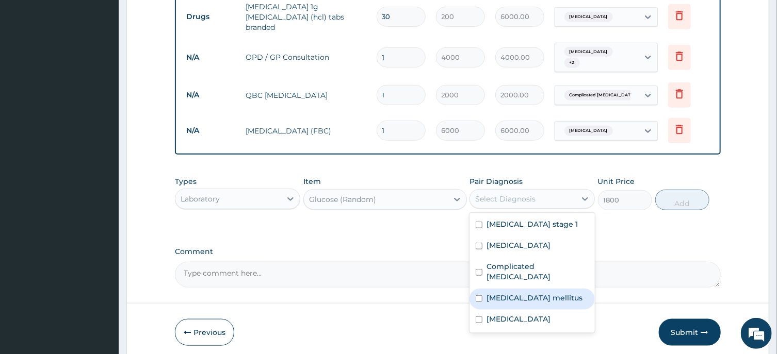
click at [552, 289] on div "Diabetes mellitus" at bounding box center [532, 299] width 125 height 21
checkbox input "true"
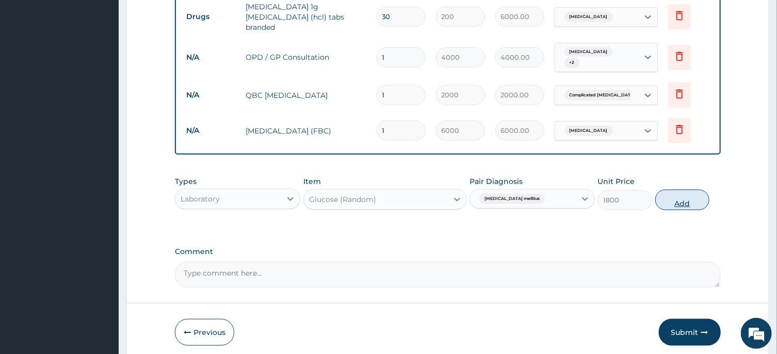
click at [680, 191] on button "Add" at bounding box center [682, 200] width 55 height 21
type input "0"
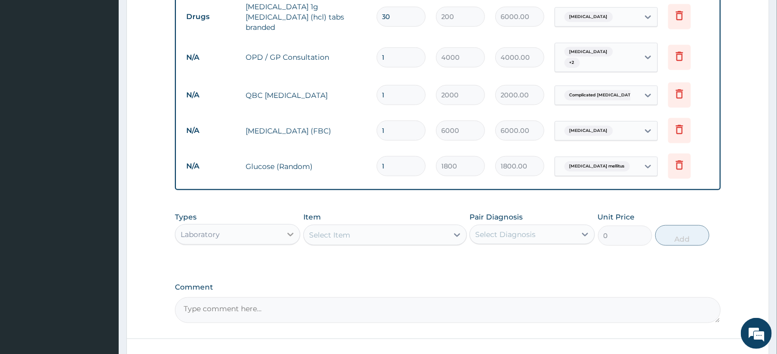
click at [290, 233] on icon at bounding box center [291, 235] width 6 height 4
type input "DRUG"
click at [261, 261] on div "Drugs" at bounding box center [237, 260] width 125 height 19
click at [415, 233] on div "Select Item" at bounding box center [376, 235] width 144 height 17
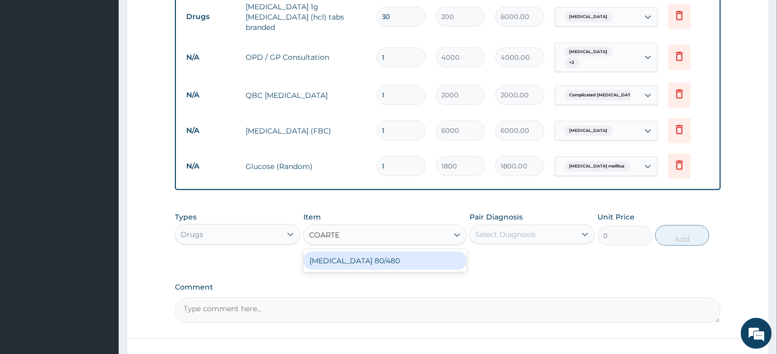
type input "COARTEM"
click at [436, 256] on div "COARTEM 80/480" at bounding box center [385, 261] width 164 height 19
type input "4500"
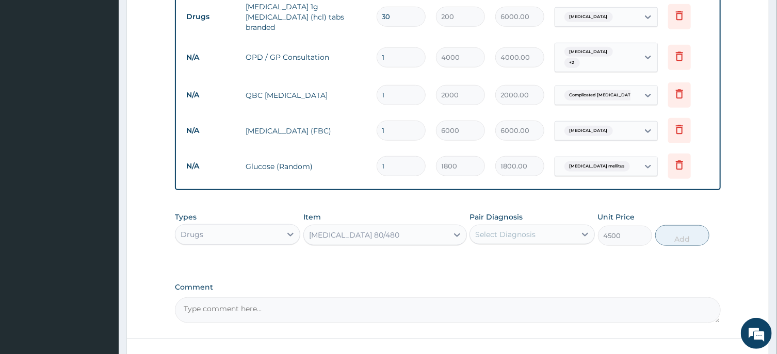
click at [537, 227] on div "Select Diagnosis" at bounding box center [523, 234] width 106 height 17
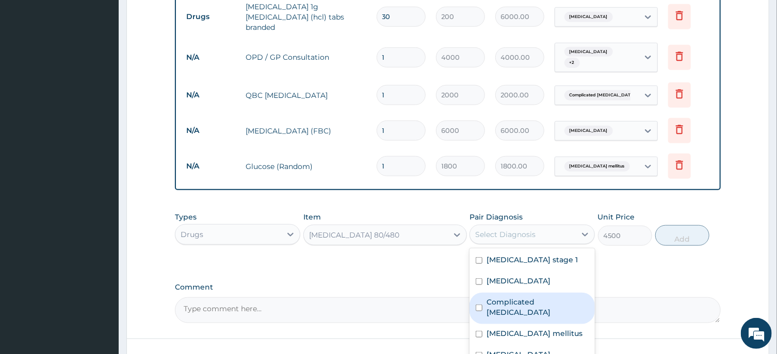
click at [524, 300] on label "Complicated malaria" at bounding box center [538, 307] width 102 height 21
checkbox input "true"
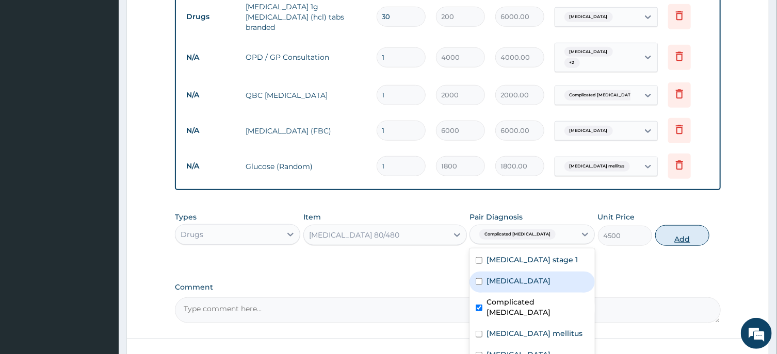
click at [681, 225] on button "Add" at bounding box center [682, 235] width 55 height 21
type input "0"
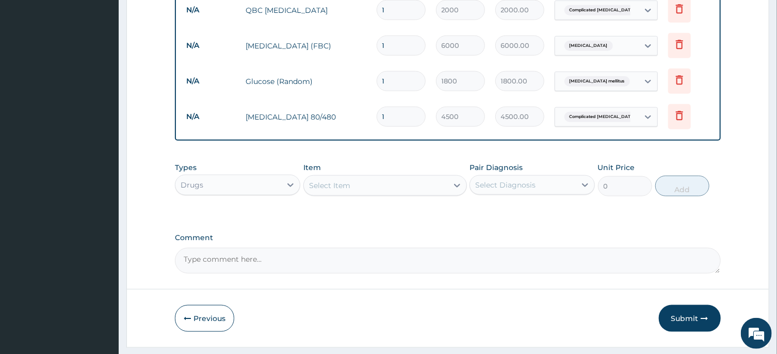
scroll to position [557, 0]
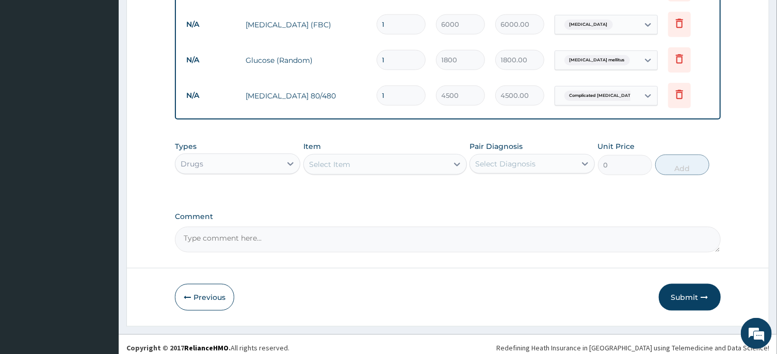
click at [355, 156] on div "Select Item" at bounding box center [376, 164] width 144 height 17
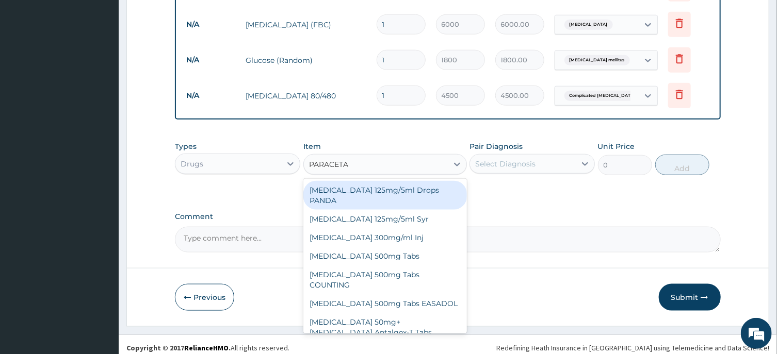
type input "PARACETAM"
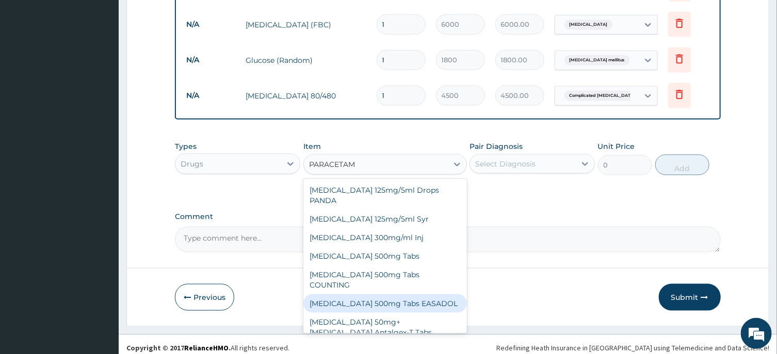
click at [398, 295] on div "Paracetamol 500mg Tabs EASADOL" at bounding box center [385, 304] width 164 height 19
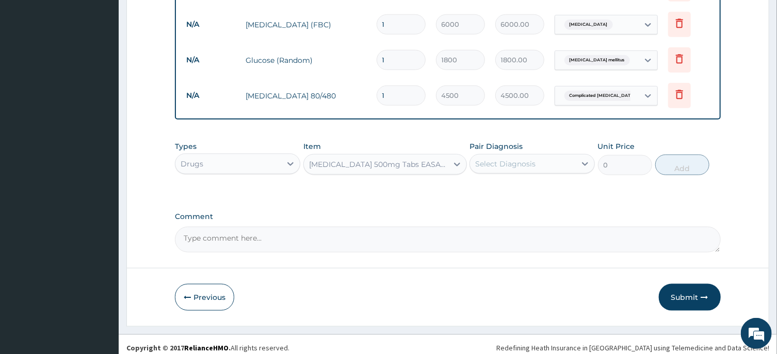
type input "20"
click at [545, 158] on div "Select Diagnosis" at bounding box center [523, 164] width 106 height 17
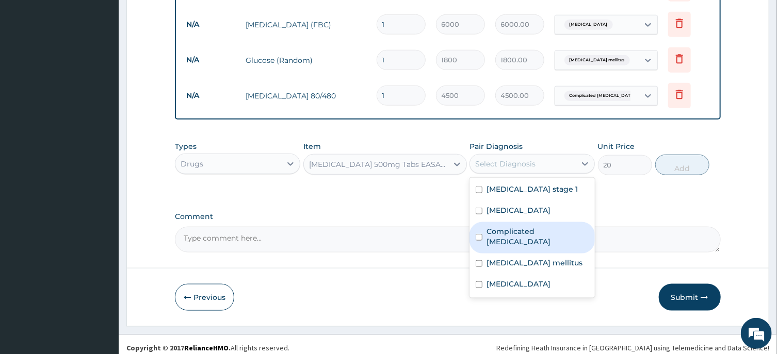
click at [530, 228] on label "Complicated malaria" at bounding box center [538, 236] width 102 height 21
checkbox input "true"
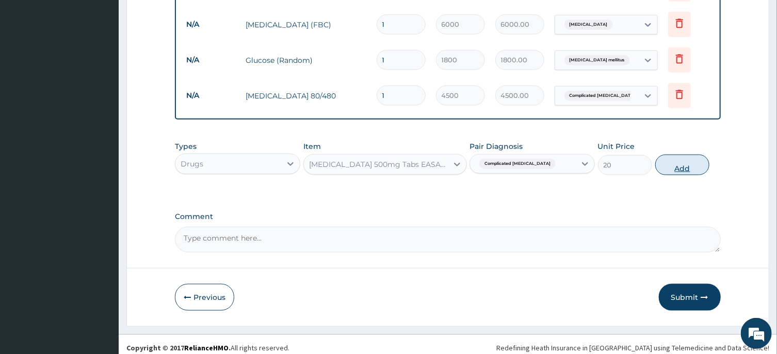
click at [678, 155] on button "Add" at bounding box center [682, 165] width 55 height 21
type input "0"
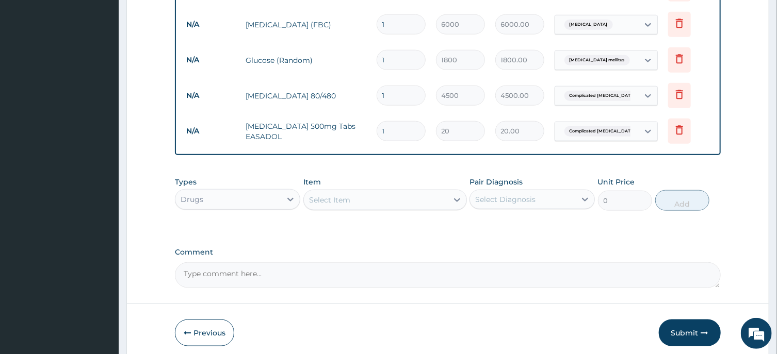
click at [396, 121] on input "1" at bounding box center [401, 131] width 49 height 20
type input "0.00"
type input "3"
type input "60.00"
type input "30"
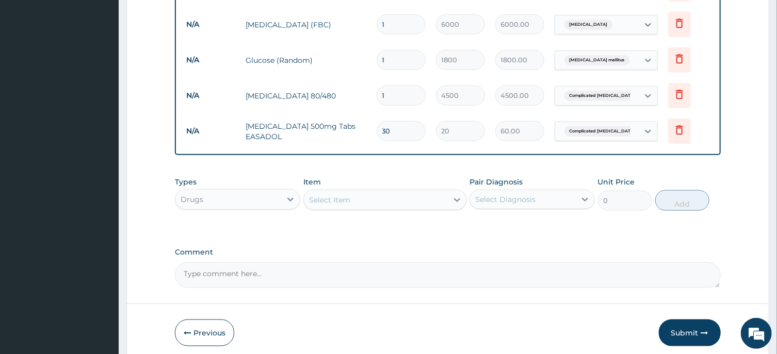
type input "600.00"
type input "30"
click at [676, 327] on button "Submit" at bounding box center [690, 333] width 62 height 27
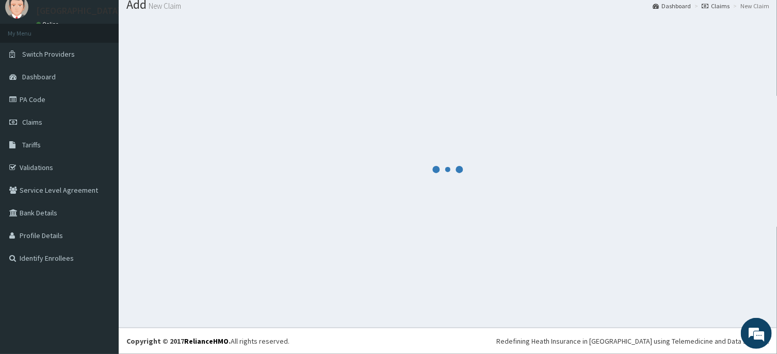
scroll to position [36, 0]
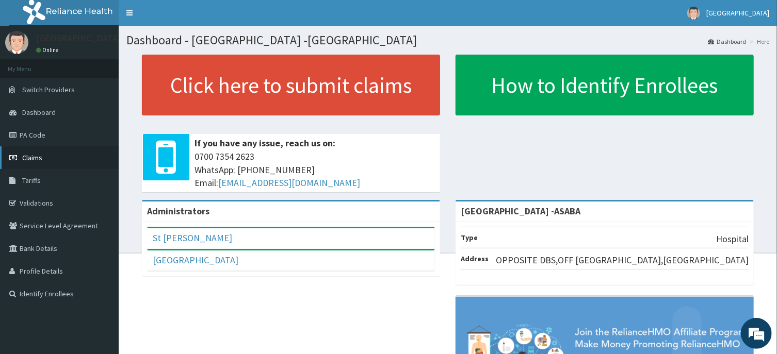
click at [36, 157] on span "Claims" at bounding box center [32, 157] width 20 height 9
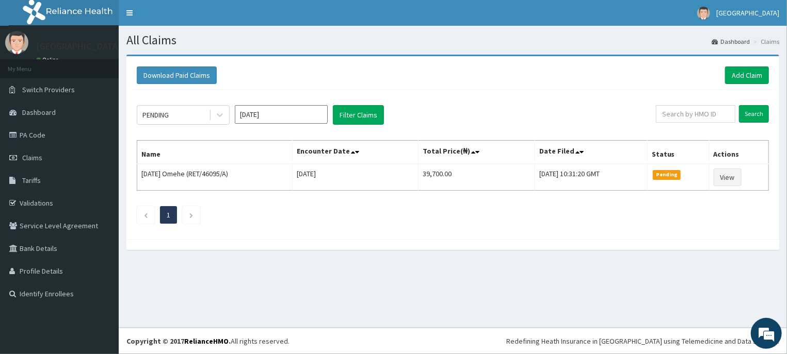
click at [297, 112] on input "[DATE]" at bounding box center [281, 114] width 93 height 19
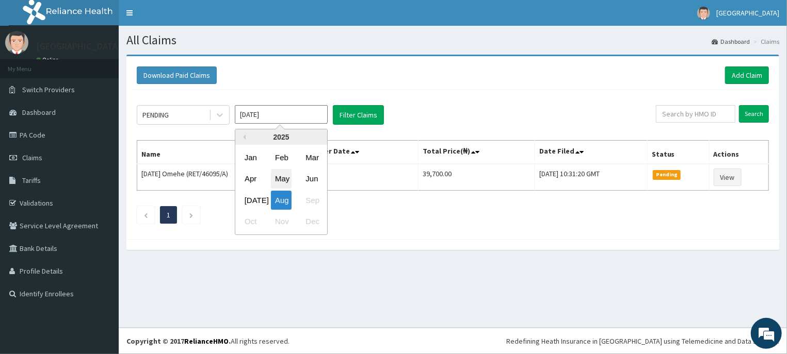
click at [282, 181] on div "May" at bounding box center [281, 179] width 21 height 19
type input "[DATE]"
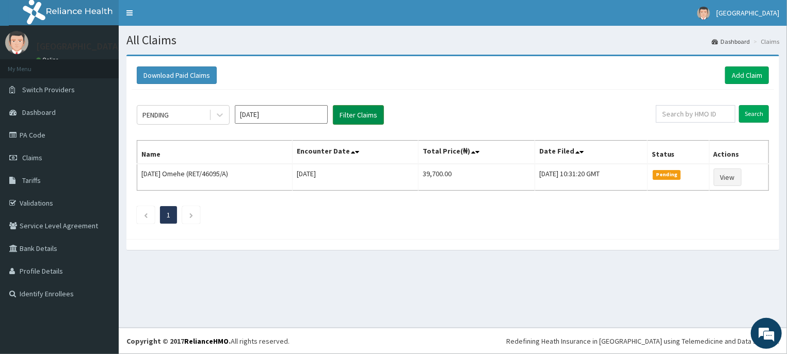
click at [365, 110] on button "Filter Claims" at bounding box center [358, 115] width 51 height 20
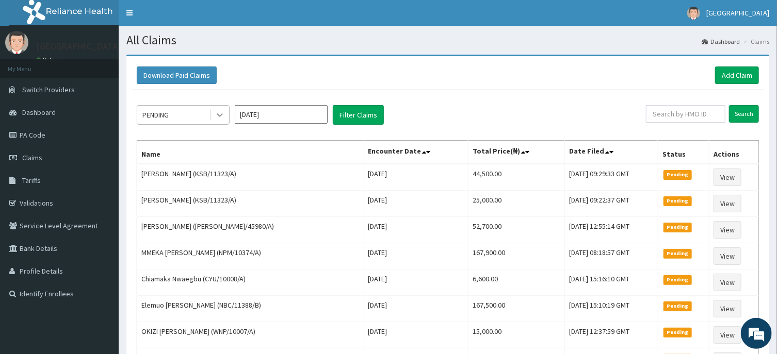
click at [218, 120] on icon at bounding box center [220, 115] width 10 height 10
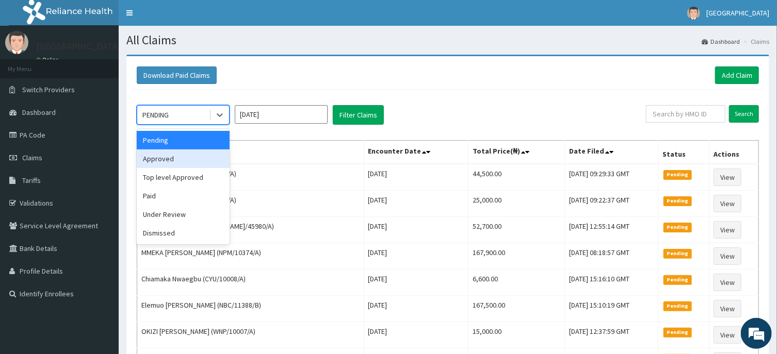
click at [211, 152] on div "Approved" at bounding box center [183, 159] width 93 height 19
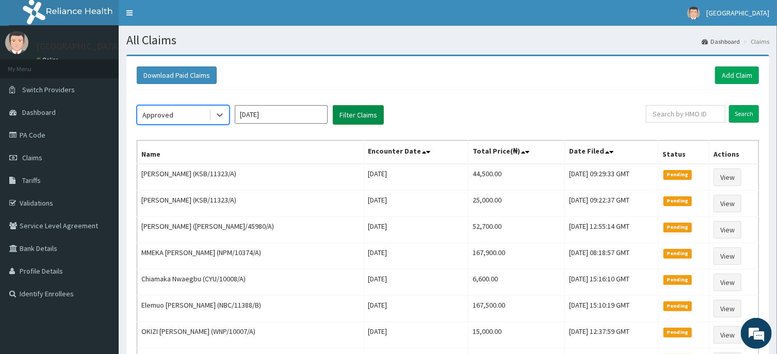
click at [358, 113] on button "Filter Claims" at bounding box center [358, 115] width 51 height 20
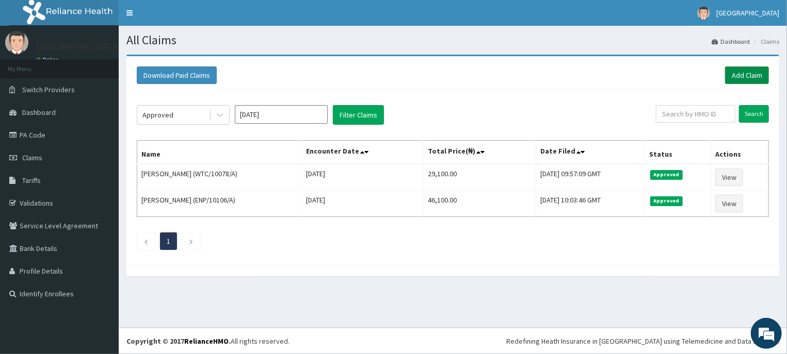
click at [736, 71] on link "Add Claim" at bounding box center [747, 76] width 44 height 18
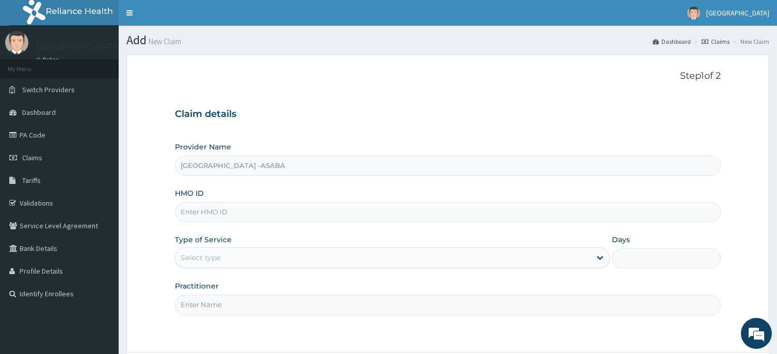
click at [342, 213] on input "HMO ID" at bounding box center [447, 212] width 545 height 20
type input "ENP/11074/B"
click at [420, 262] on div "Select type" at bounding box center [382, 258] width 415 height 17
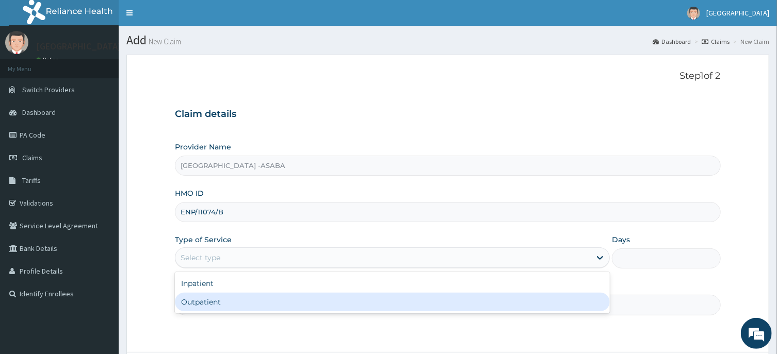
click at [366, 310] on div "Outpatient" at bounding box center [392, 302] width 435 height 19
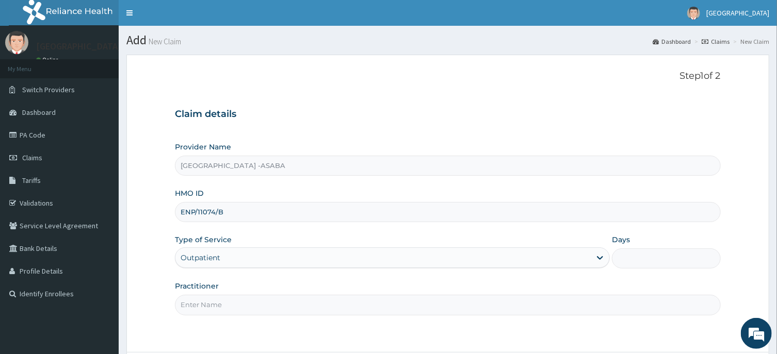
type input "1"
click at [407, 303] on input "Practitioner" at bounding box center [447, 305] width 545 height 20
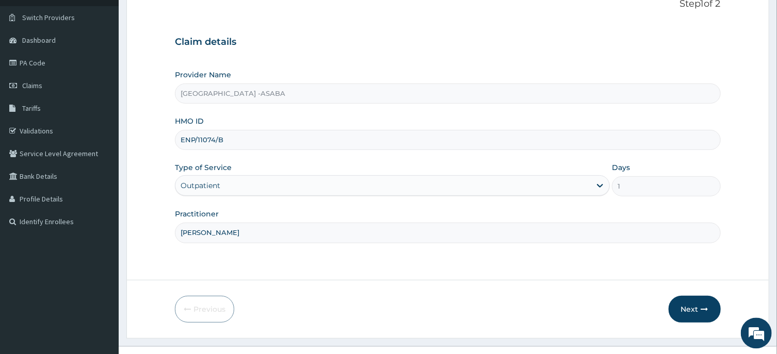
scroll to position [91, 0]
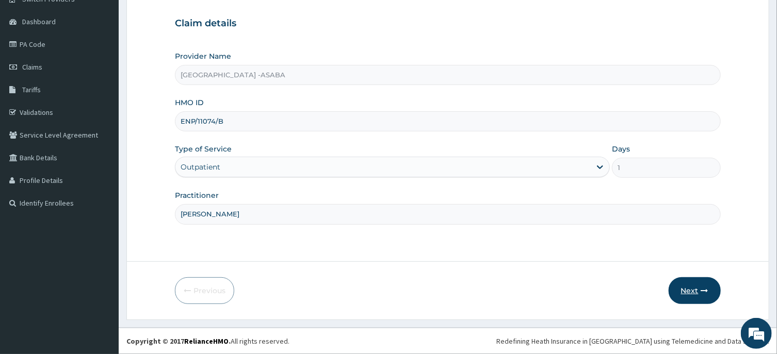
type input "DR BRUNO"
click at [689, 291] on button "Next" at bounding box center [695, 291] width 52 height 27
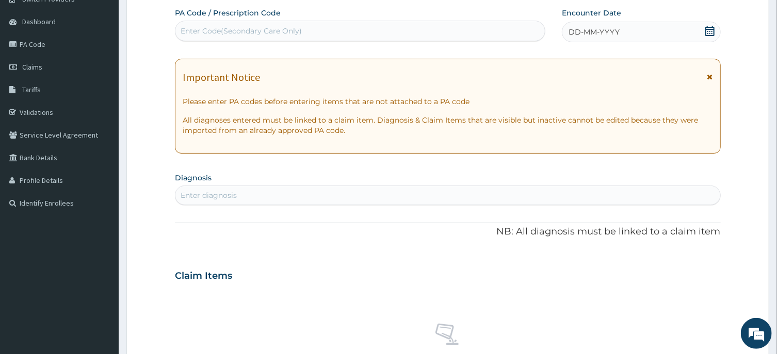
click at [395, 19] on div "PA Code / Prescription Code Enter Code(Secondary Care Only)" at bounding box center [360, 25] width 370 height 34
click at [396, 34] on div "Enter Code(Secondary Care Only)" at bounding box center [359, 31] width 369 height 17
type input "PA/BEF401"
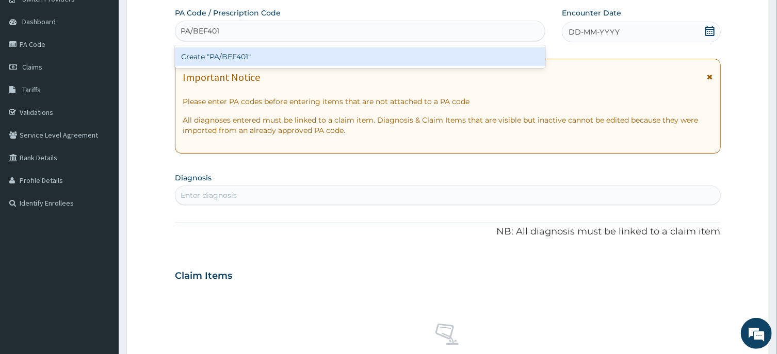
click at [391, 64] on div "Create "PA/BEF401"" at bounding box center [360, 56] width 370 height 19
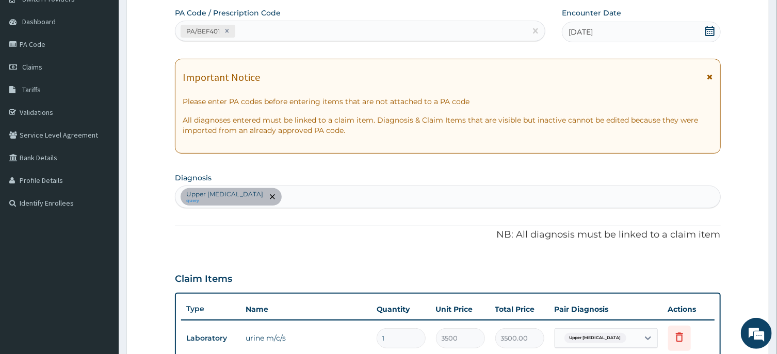
click at [332, 21] on div "PA/BEF401" at bounding box center [360, 31] width 370 height 21
type input "PA/BB9451"
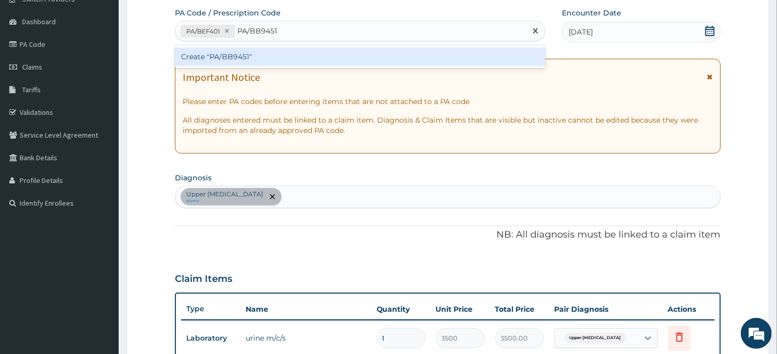
click at [307, 56] on div "Create "PA/BB9451"" at bounding box center [360, 56] width 370 height 19
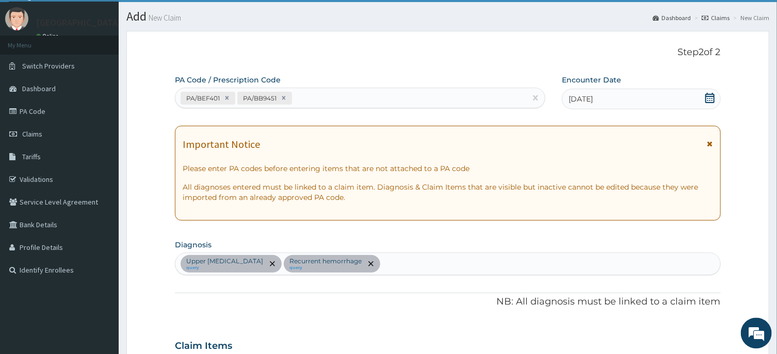
scroll to position [0, 0]
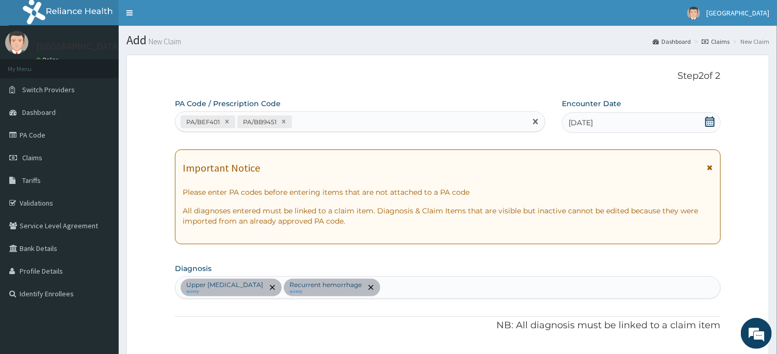
click at [438, 119] on div "PA/BEF401 PA/BB9451" at bounding box center [350, 122] width 351 height 17
type input "PA/7340F9"
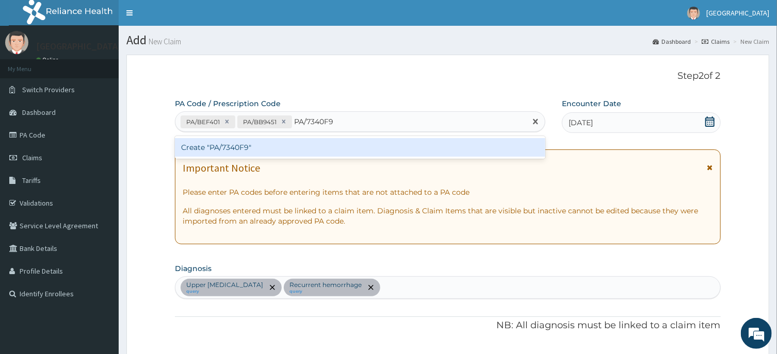
click at [443, 142] on div "Create "PA/7340F9"" at bounding box center [360, 147] width 370 height 19
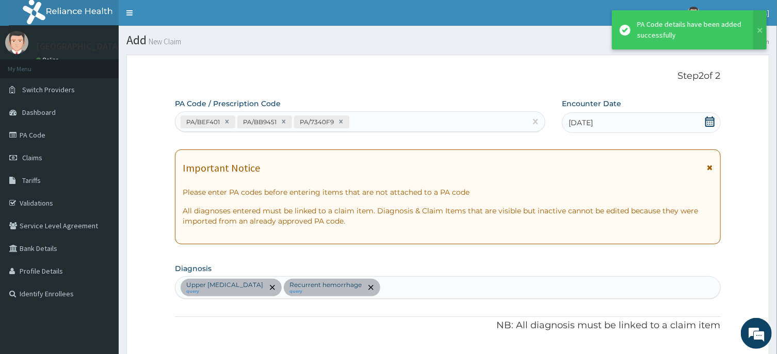
scroll to position [322, 0]
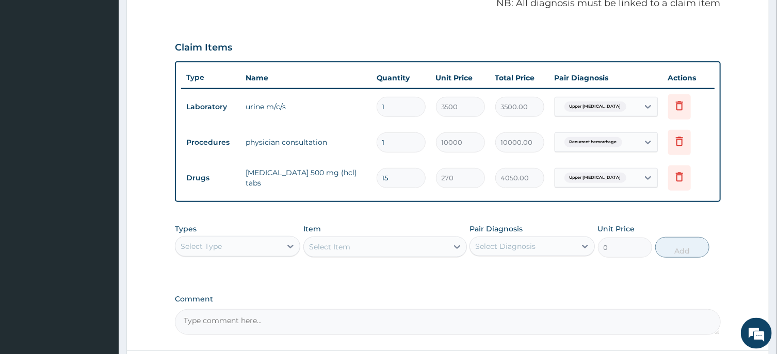
click at [280, 238] on div "Select Type" at bounding box center [228, 246] width 106 height 17
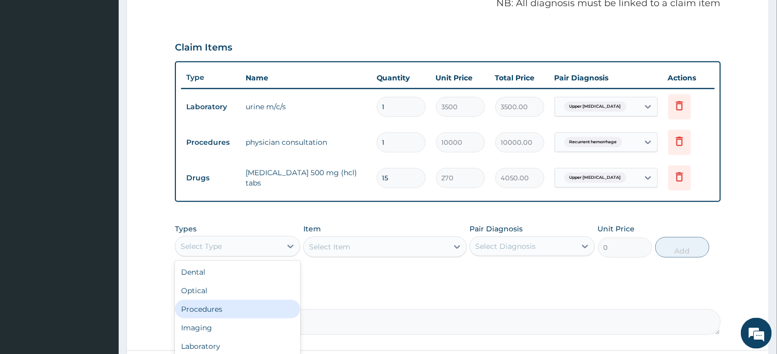
click at [248, 304] on div "Procedures" at bounding box center [237, 309] width 125 height 19
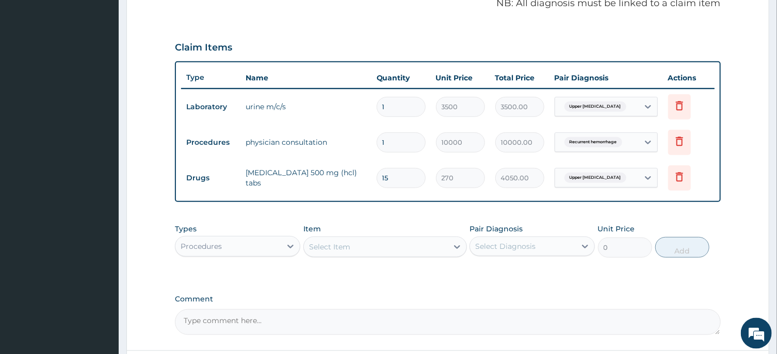
click at [399, 247] on div "Select Item" at bounding box center [376, 247] width 144 height 17
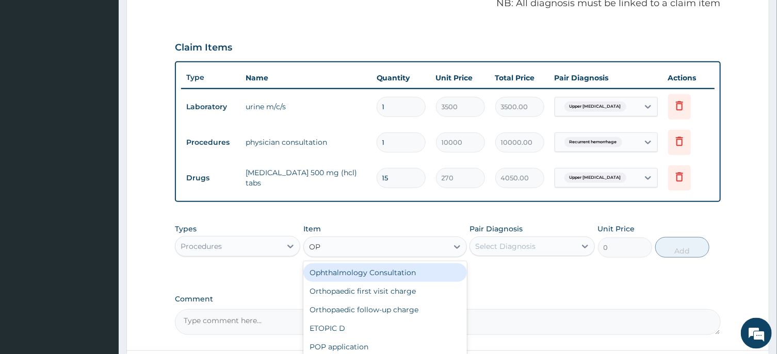
type input "OPD"
click at [410, 272] on div "OPD / GP Consultation" at bounding box center [385, 273] width 164 height 19
type input "4000"
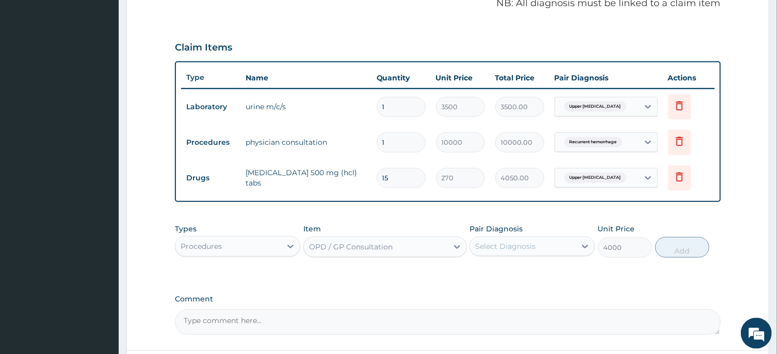
click at [521, 241] on div "Select Diagnosis" at bounding box center [505, 246] width 60 height 10
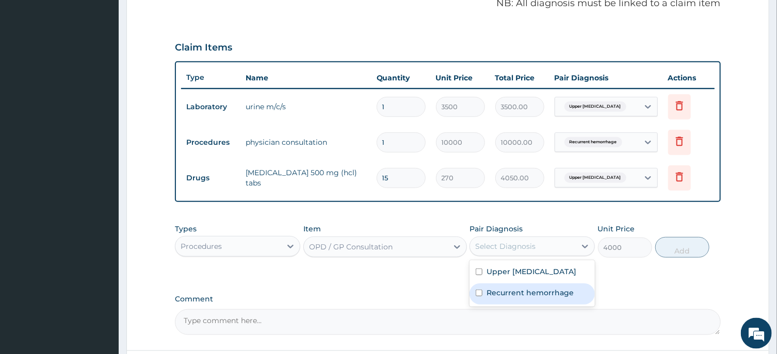
click at [522, 298] on label "Recurrent hemorrhage" at bounding box center [530, 293] width 87 height 10
checkbox input "true"
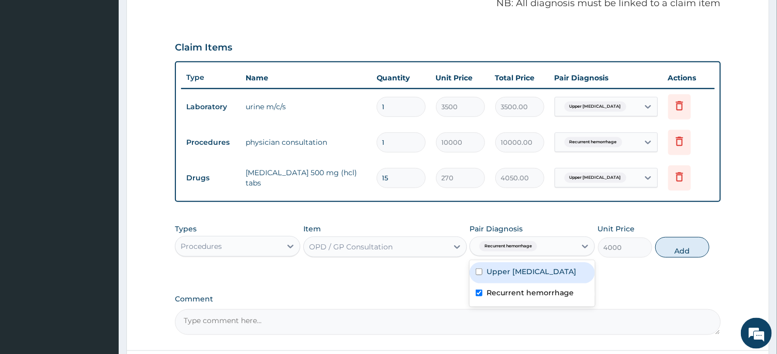
click at [528, 284] on div "Upper urinary tract infection" at bounding box center [532, 273] width 125 height 21
checkbox input "true"
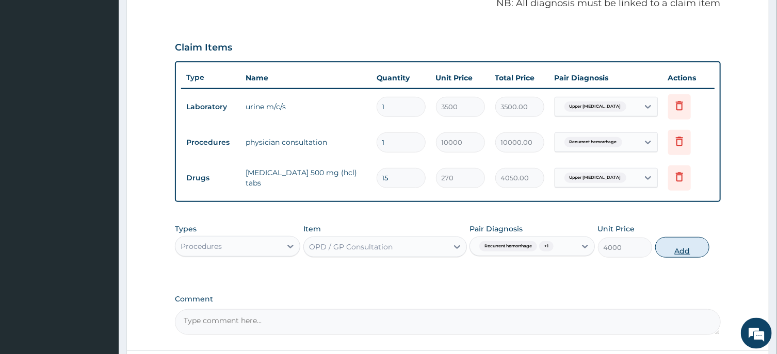
click at [682, 249] on button "Add" at bounding box center [682, 247] width 55 height 21
type input "0"
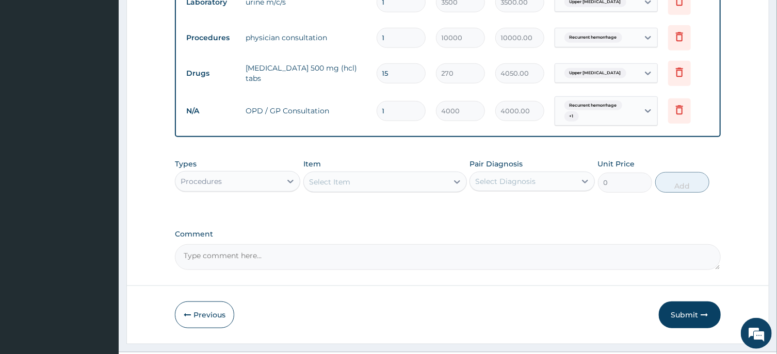
scroll to position [451, 0]
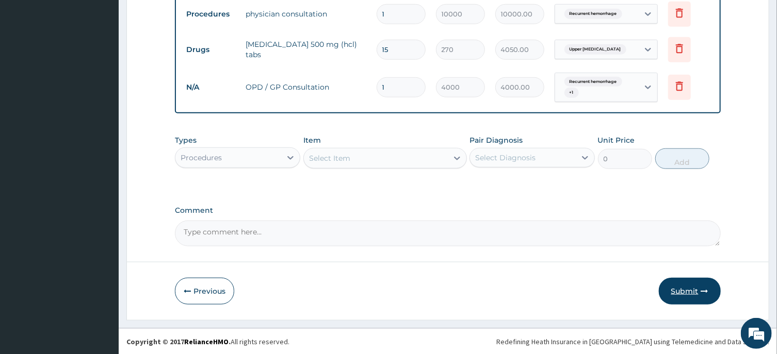
click at [681, 291] on button "Submit" at bounding box center [690, 291] width 62 height 27
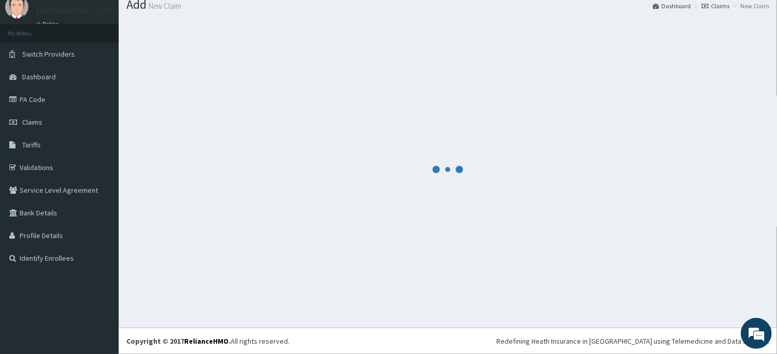
scroll to position [36, 0]
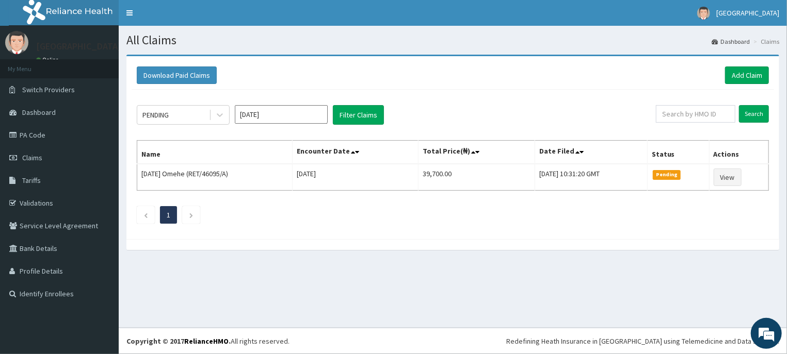
click at [288, 115] on input "[DATE]" at bounding box center [281, 114] width 93 height 19
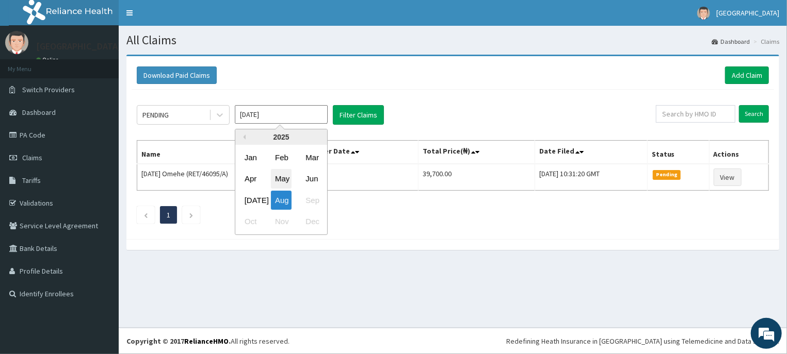
click at [281, 178] on div "May" at bounding box center [281, 179] width 21 height 19
type input "[DATE]"
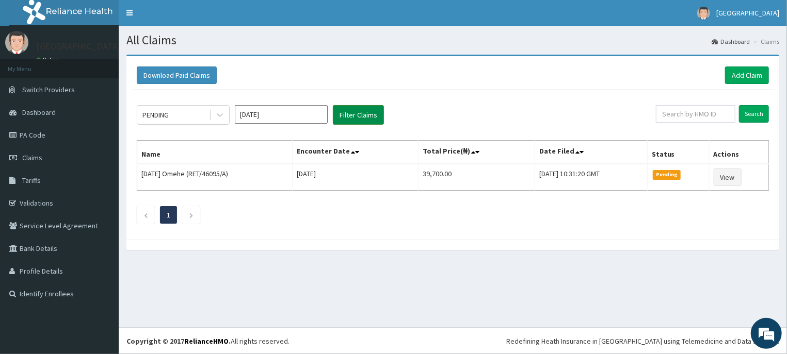
click at [359, 114] on button "Filter Claims" at bounding box center [358, 115] width 51 height 20
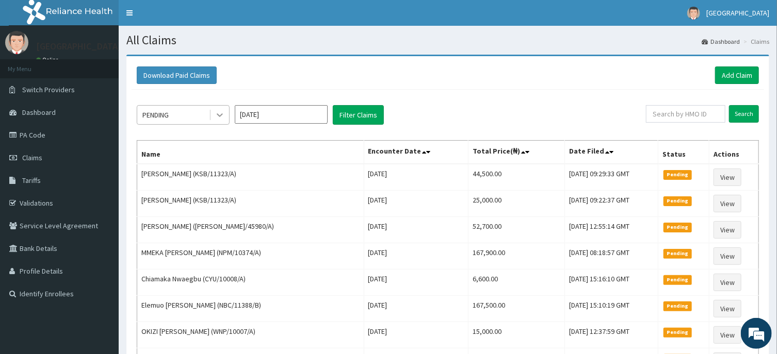
click at [214, 115] on div at bounding box center [220, 115] width 19 height 19
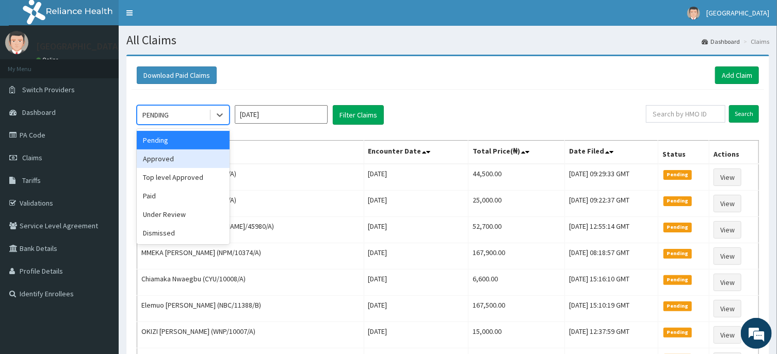
click at [193, 156] on div "Approved" at bounding box center [183, 159] width 93 height 19
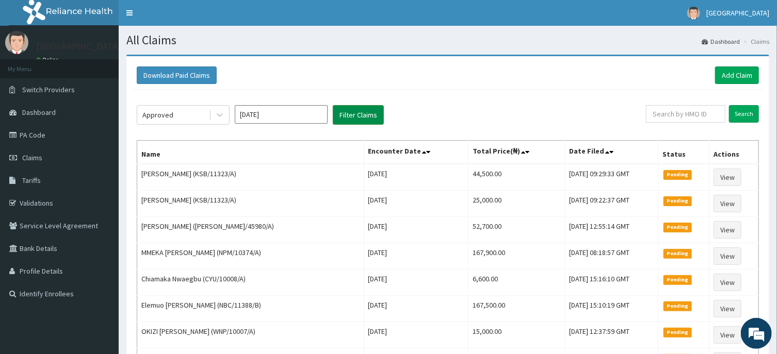
click at [354, 111] on button "Filter Claims" at bounding box center [358, 115] width 51 height 20
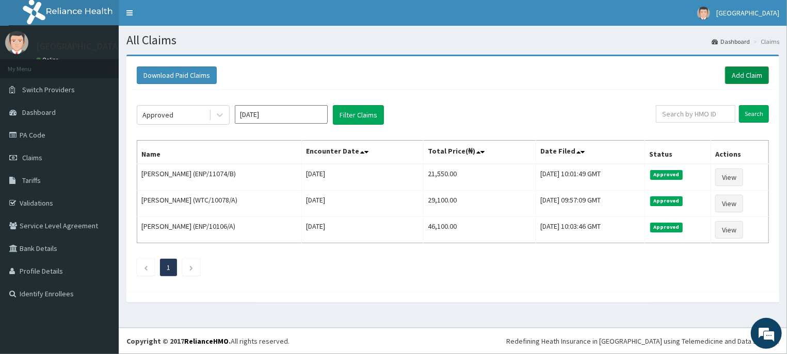
click at [748, 74] on link "Add Claim" at bounding box center [747, 76] width 44 height 18
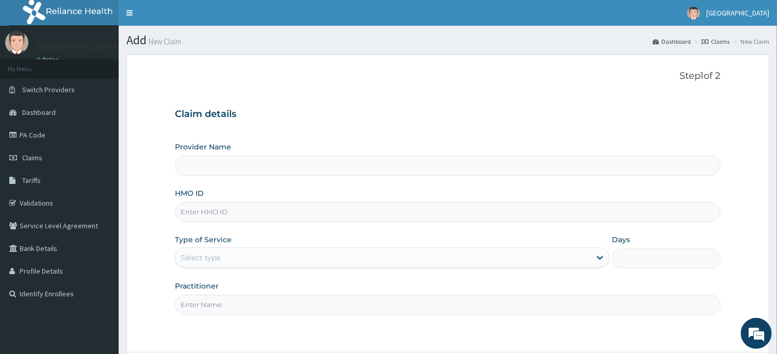
type input "[GEOGRAPHIC_DATA] -ASABA"
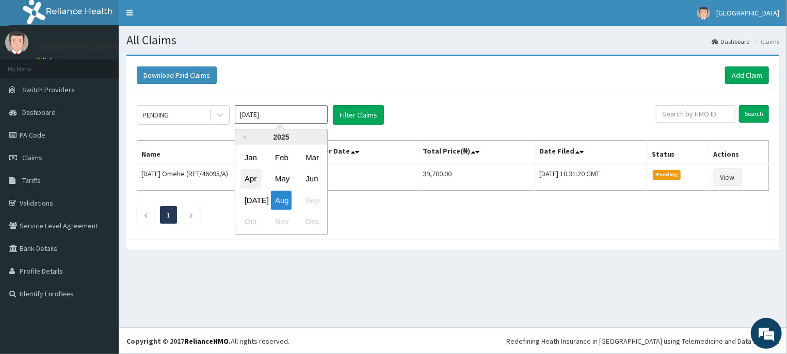
click at [251, 176] on div "Apr" at bounding box center [250, 179] width 21 height 19
type input "[DATE]"
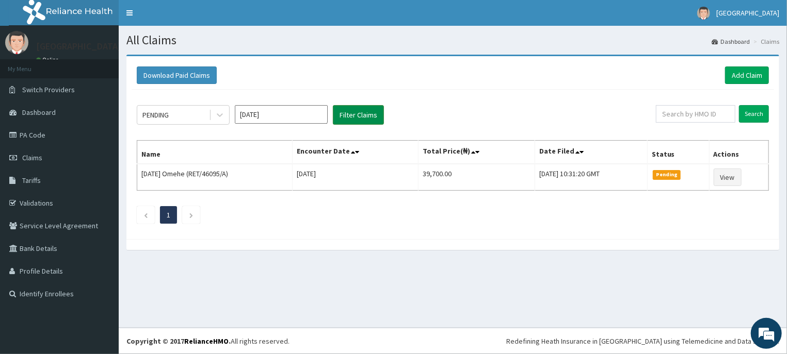
click at [357, 109] on button "Filter Claims" at bounding box center [358, 115] width 51 height 20
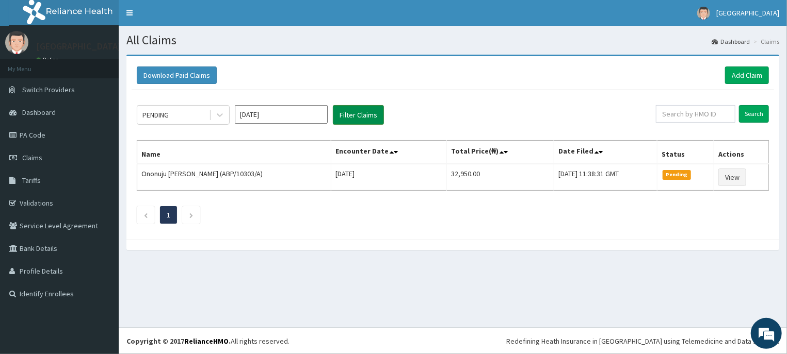
click at [357, 109] on button "Filter Claims" at bounding box center [358, 115] width 51 height 20
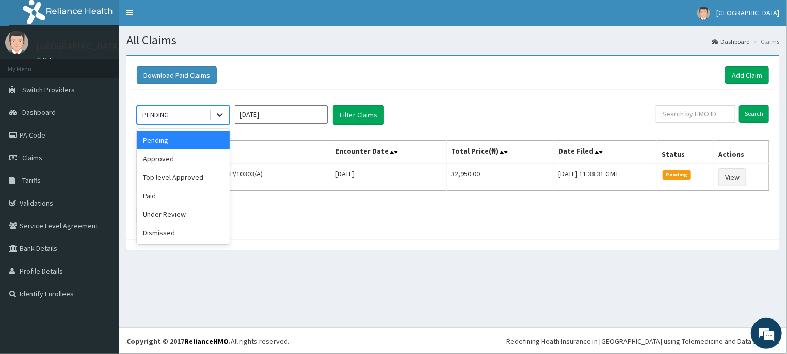
click at [218, 113] on icon at bounding box center [220, 115] width 10 height 10
click at [172, 163] on div "Approved" at bounding box center [183, 159] width 93 height 19
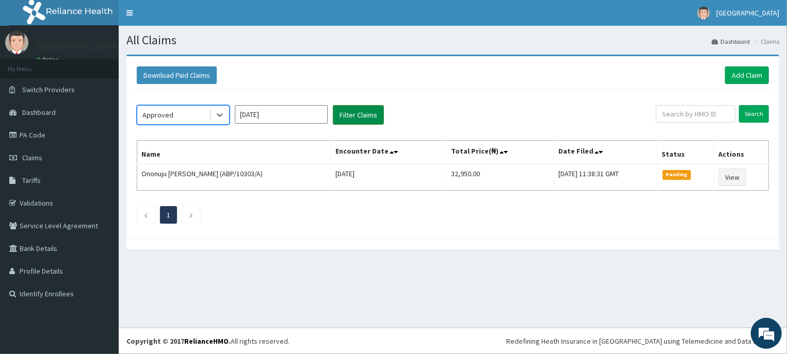
click at [357, 114] on button "Filter Claims" at bounding box center [358, 115] width 51 height 20
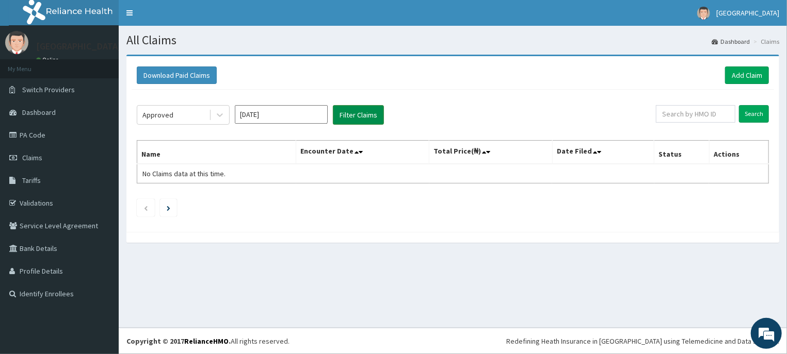
click at [357, 114] on button "Filter Claims" at bounding box center [358, 115] width 51 height 20
click at [225, 112] on icon at bounding box center [220, 115] width 10 height 10
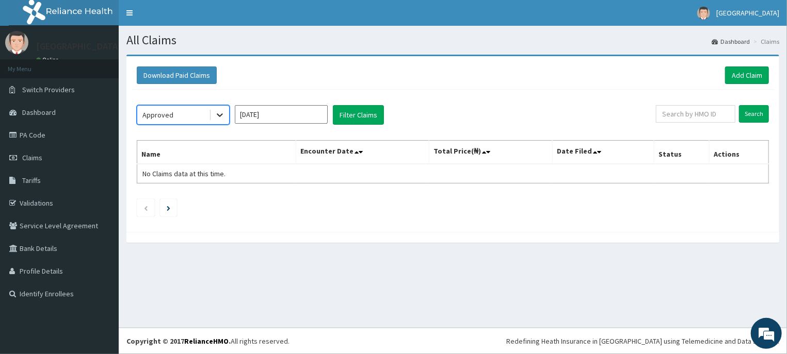
click at [225, 112] on icon at bounding box center [220, 115] width 10 height 10
click at [217, 117] on icon at bounding box center [220, 115] width 10 height 10
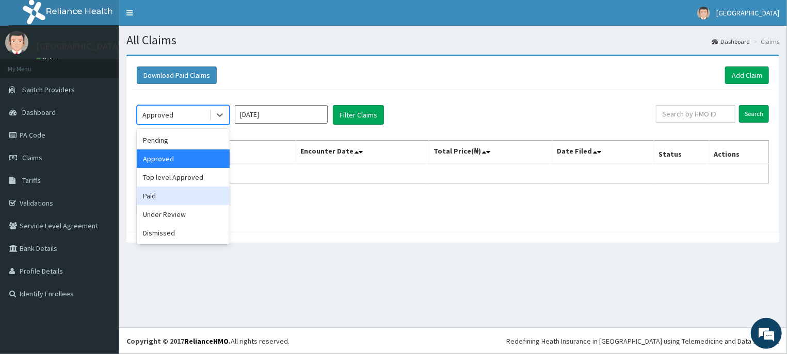
click at [164, 202] on div "Paid" at bounding box center [183, 196] width 93 height 19
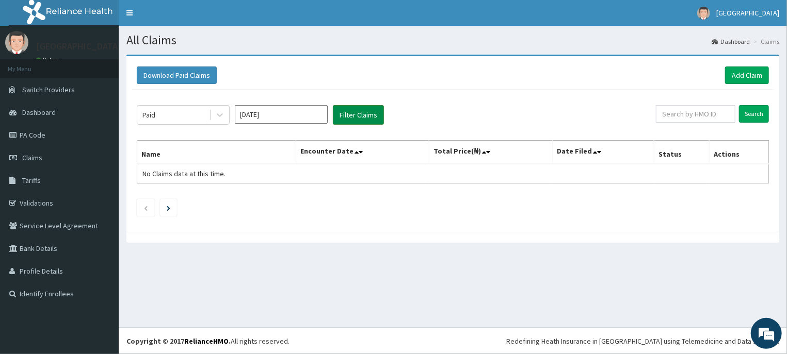
click at [346, 109] on button "Filter Claims" at bounding box center [358, 115] width 51 height 20
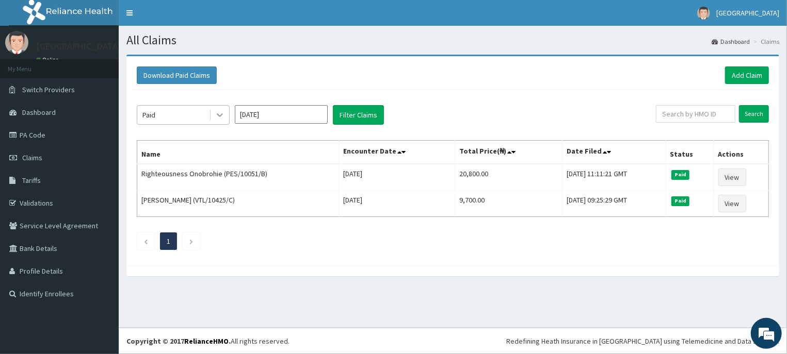
click at [219, 114] on icon at bounding box center [220, 115] width 10 height 10
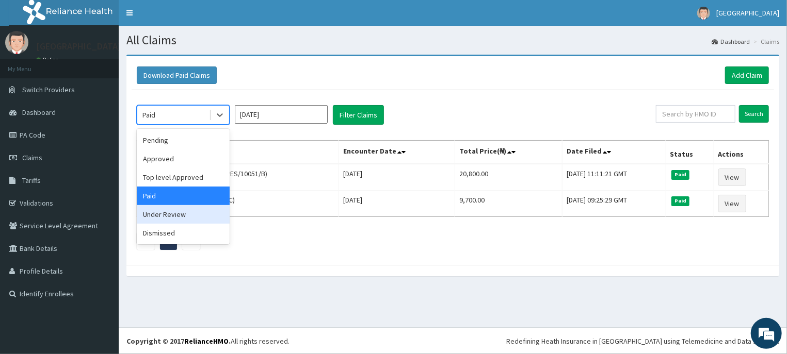
click at [189, 214] on div "Under Review" at bounding box center [183, 214] width 93 height 19
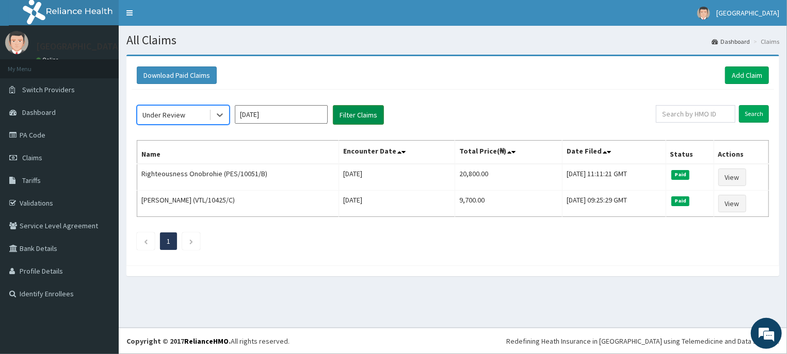
click at [362, 116] on button "Filter Claims" at bounding box center [358, 115] width 51 height 20
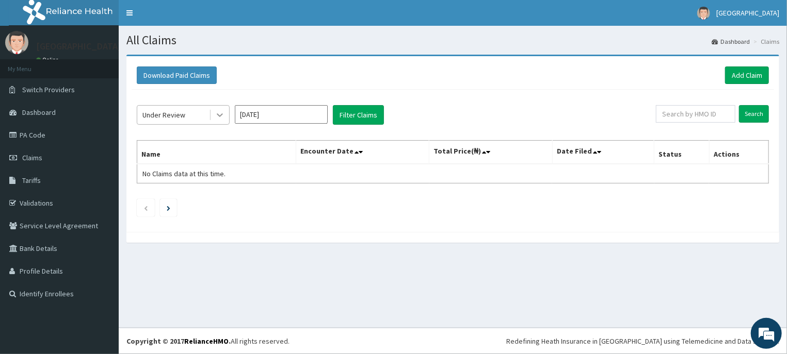
click at [213, 110] on div at bounding box center [220, 115] width 19 height 19
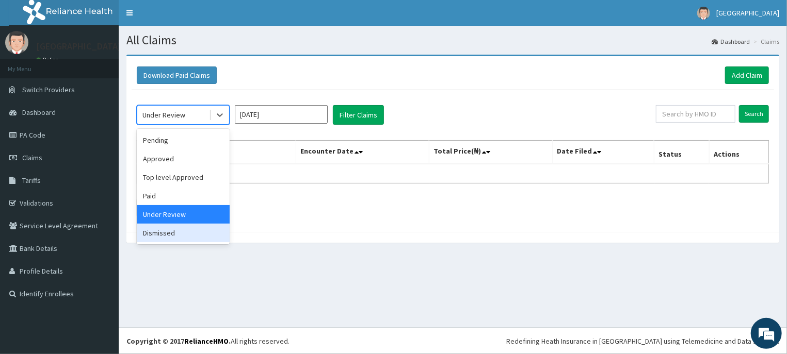
click at [182, 236] on div "Dismissed" at bounding box center [183, 233] width 93 height 19
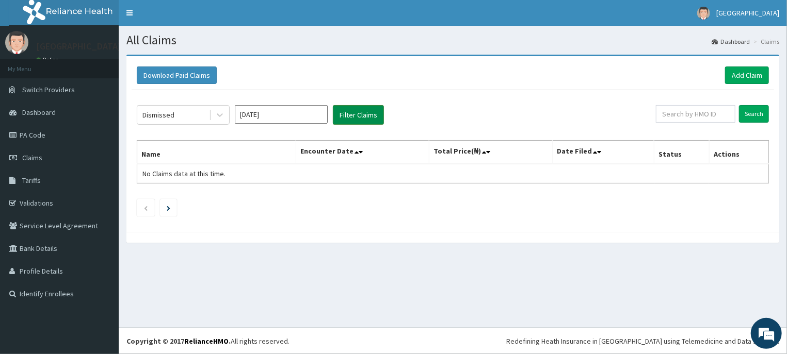
click at [354, 115] on button "Filter Claims" at bounding box center [358, 115] width 51 height 20
click at [218, 117] on icon at bounding box center [220, 116] width 6 height 4
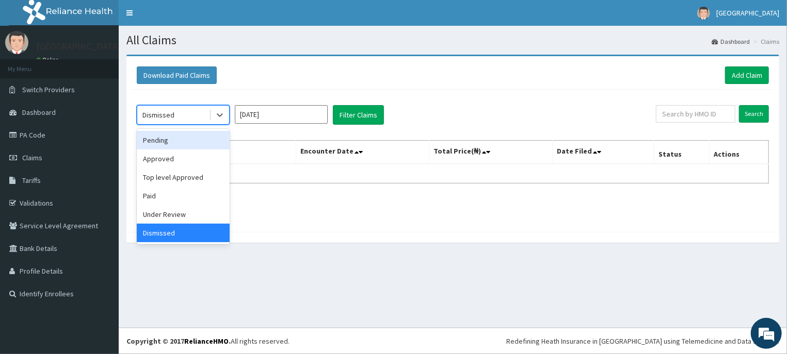
click at [193, 143] on div "Pending" at bounding box center [183, 140] width 93 height 19
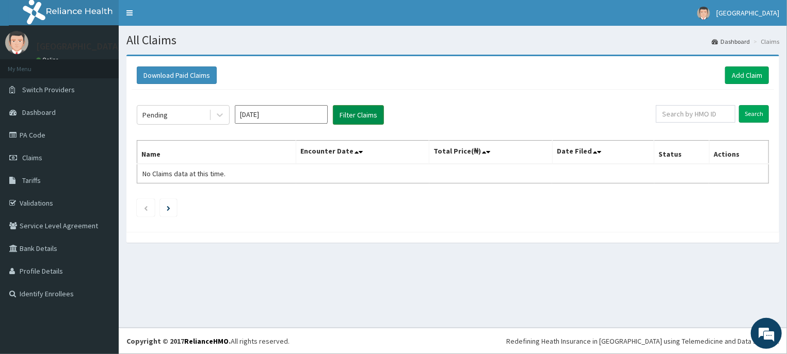
click at [362, 106] on button "Filter Claims" at bounding box center [358, 115] width 51 height 20
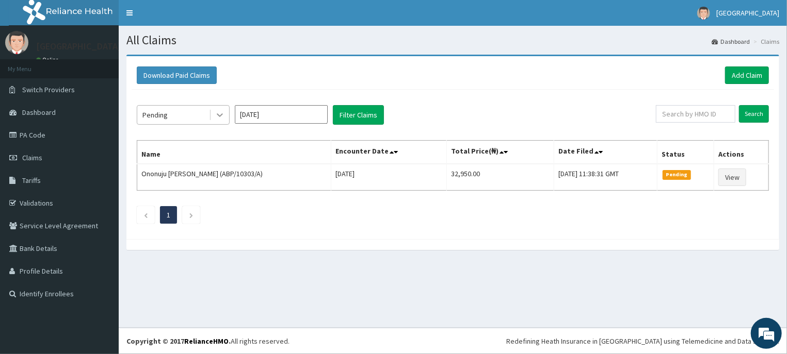
click at [213, 118] on div at bounding box center [220, 115] width 19 height 19
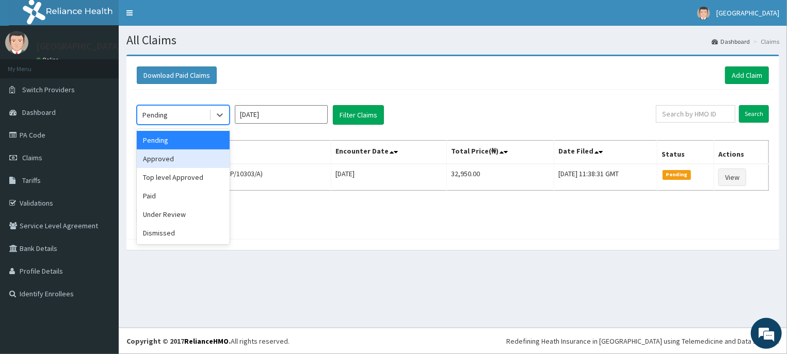
click at [185, 158] on div "Approved" at bounding box center [183, 159] width 93 height 19
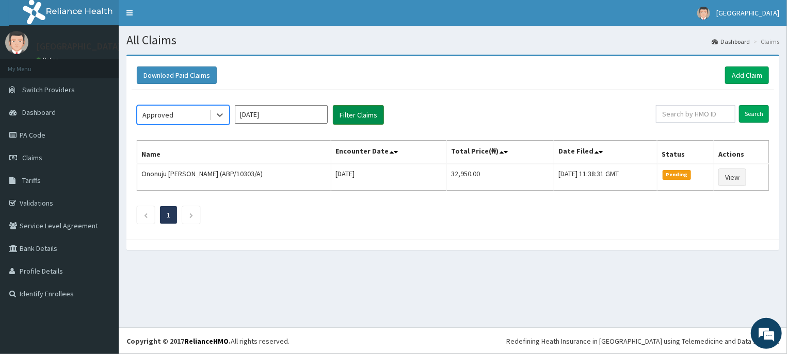
click at [361, 113] on button "Filter Claims" at bounding box center [358, 115] width 51 height 20
